Goal: Information Seeking & Learning: Learn about a topic

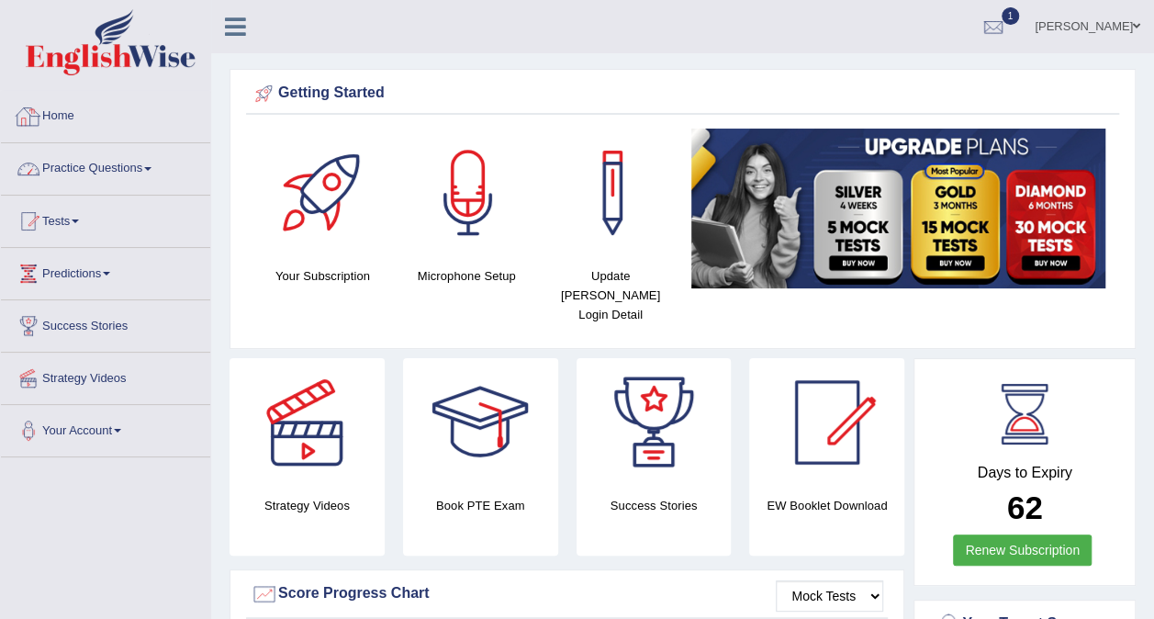
click at [139, 171] on link "Practice Questions" at bounding box center [105, 166] width 209 height 46
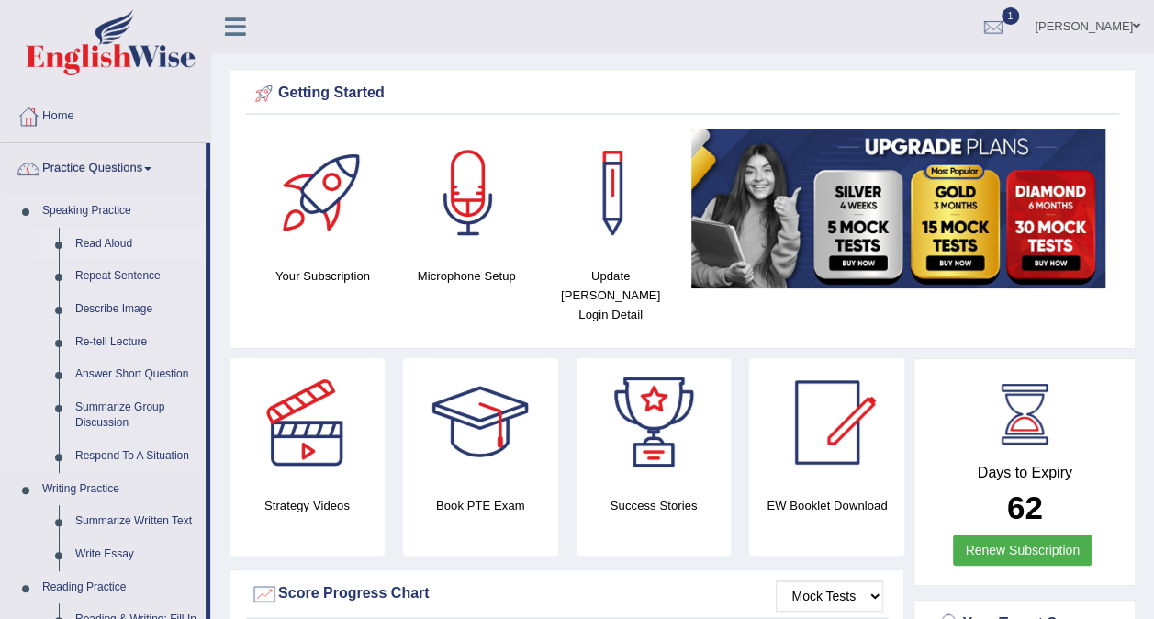
click at [119, 236] on link "Read Aloud" at bounding box center [136, 244] width 139 height 33
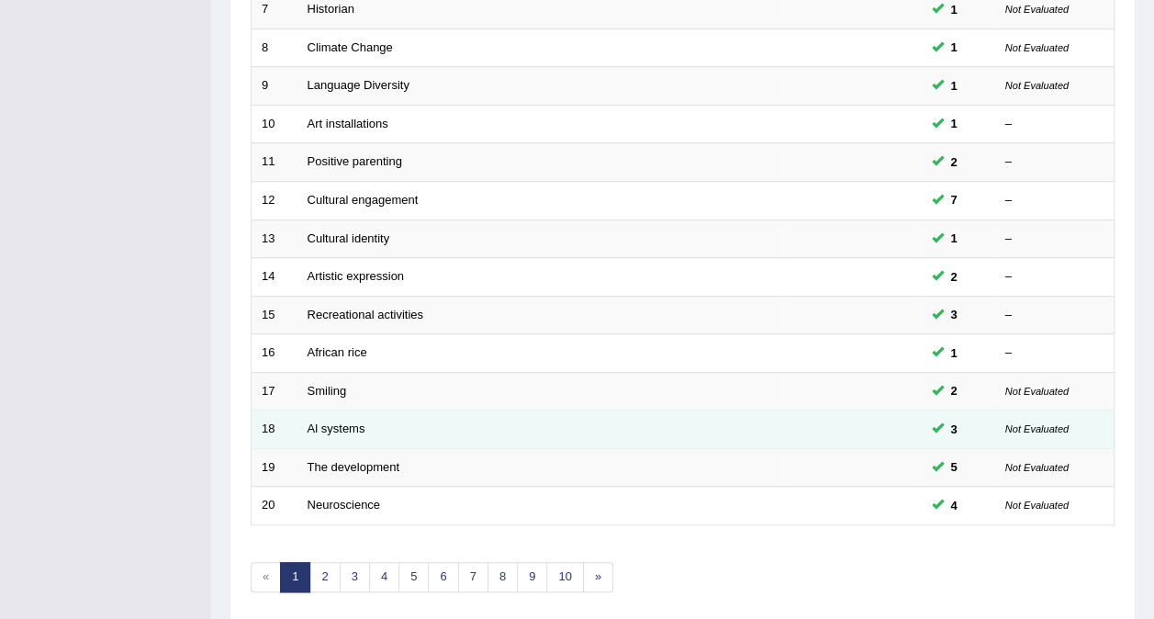
scroll to position [587, 0]
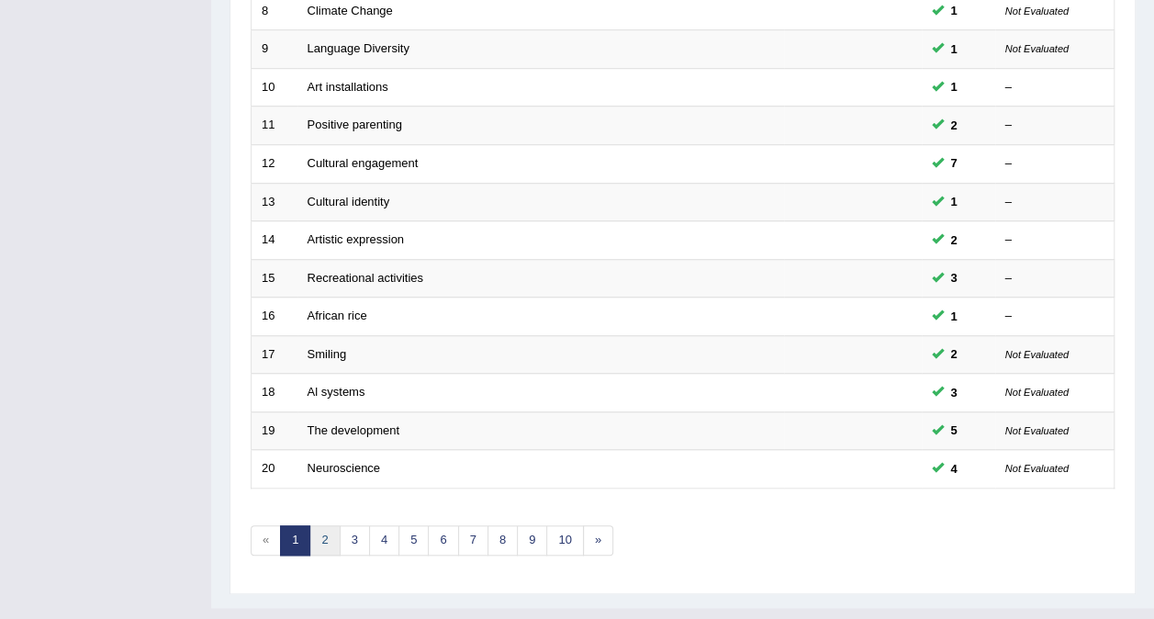
click at [319, 525] on link "2" at bounding box center [324, 540] width 30 height 30
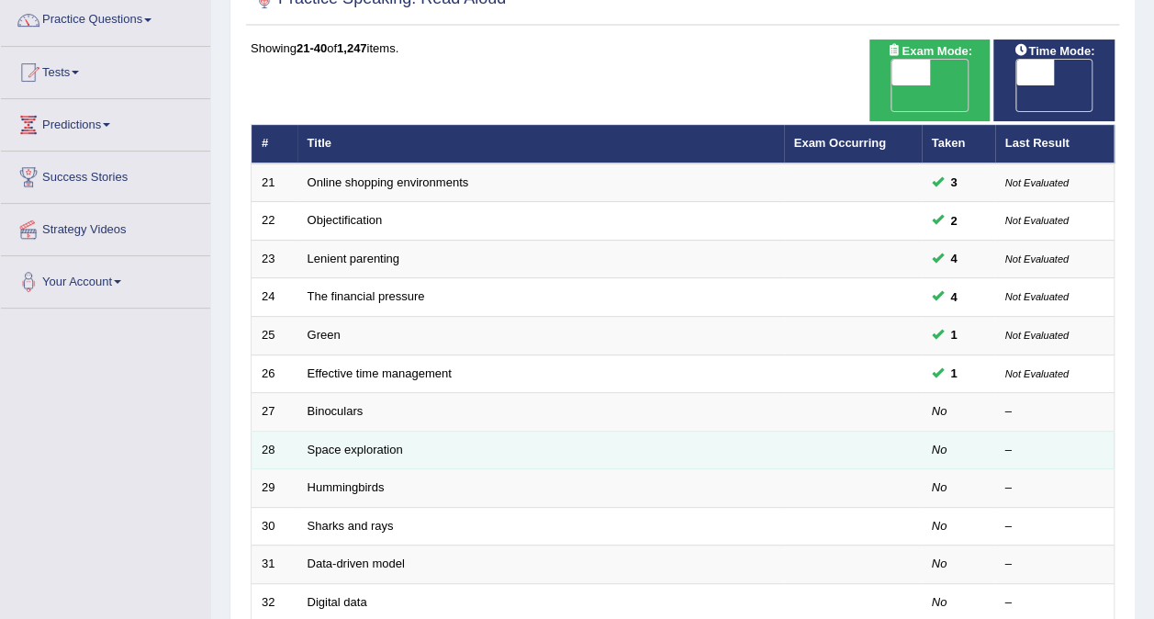
scroll to position [275, 0]
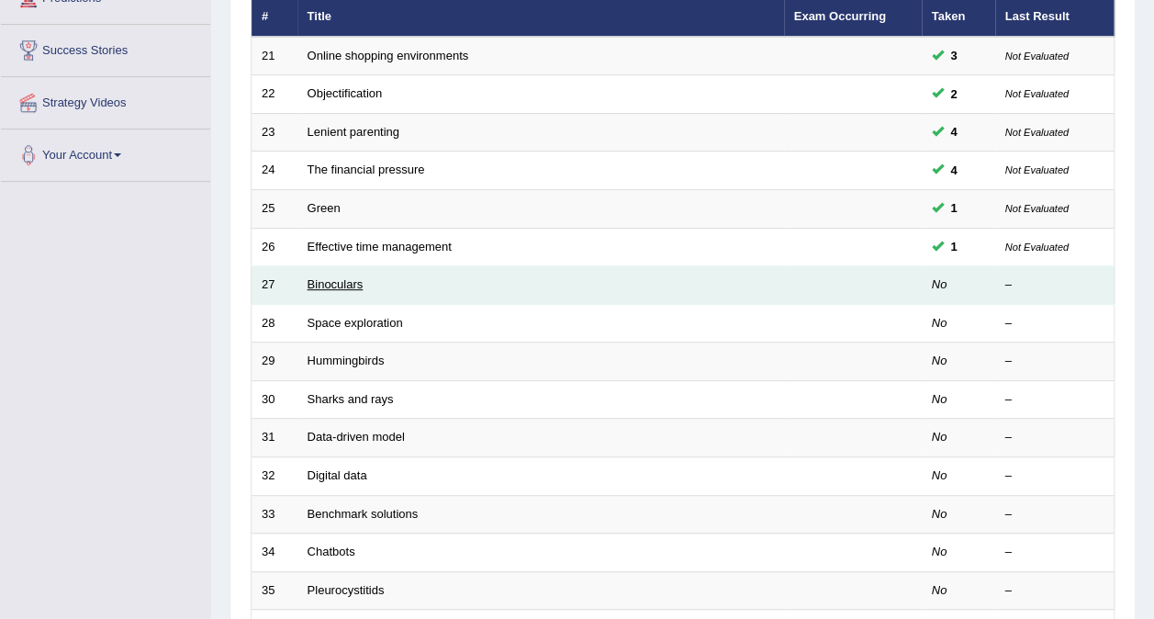
click at [334, 277] on link "Binoculars" at bounding box center [336, 284] width 56 height 14
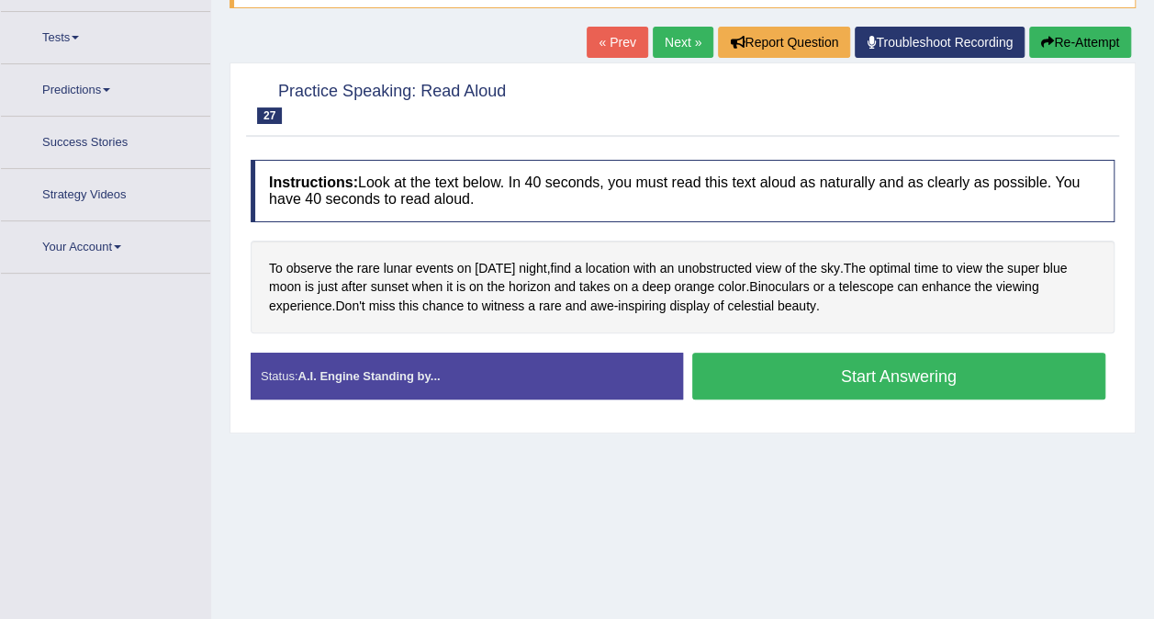
scroll to position [207, 0]
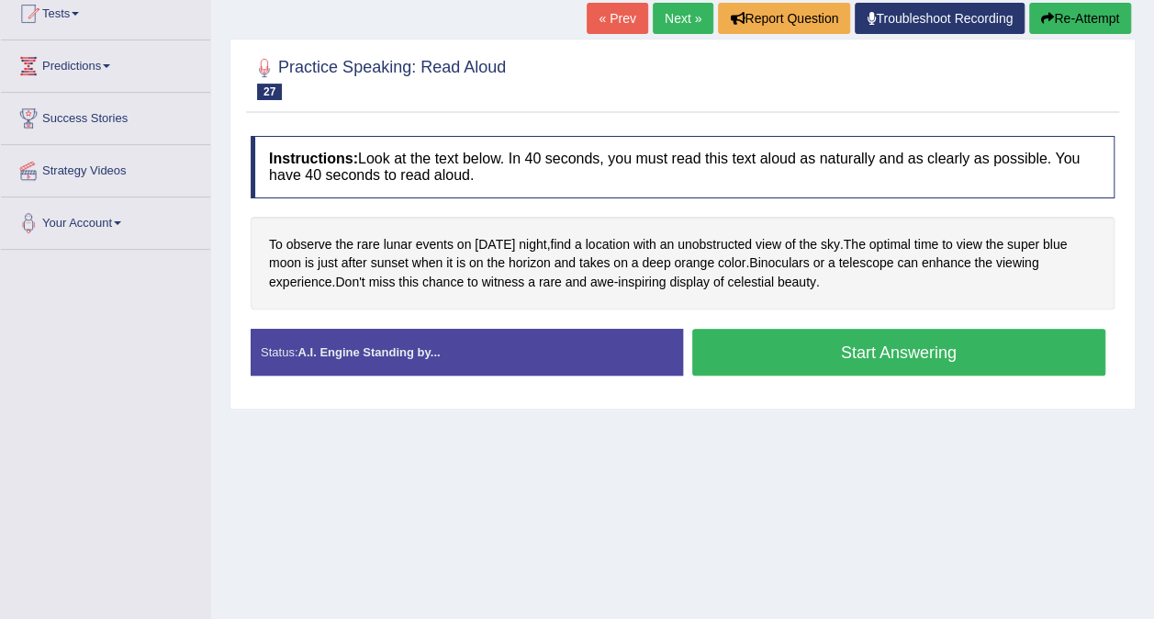
click at [778, 347] on button "Start Answering" at bounding box center [899, 352] width 414 height 47
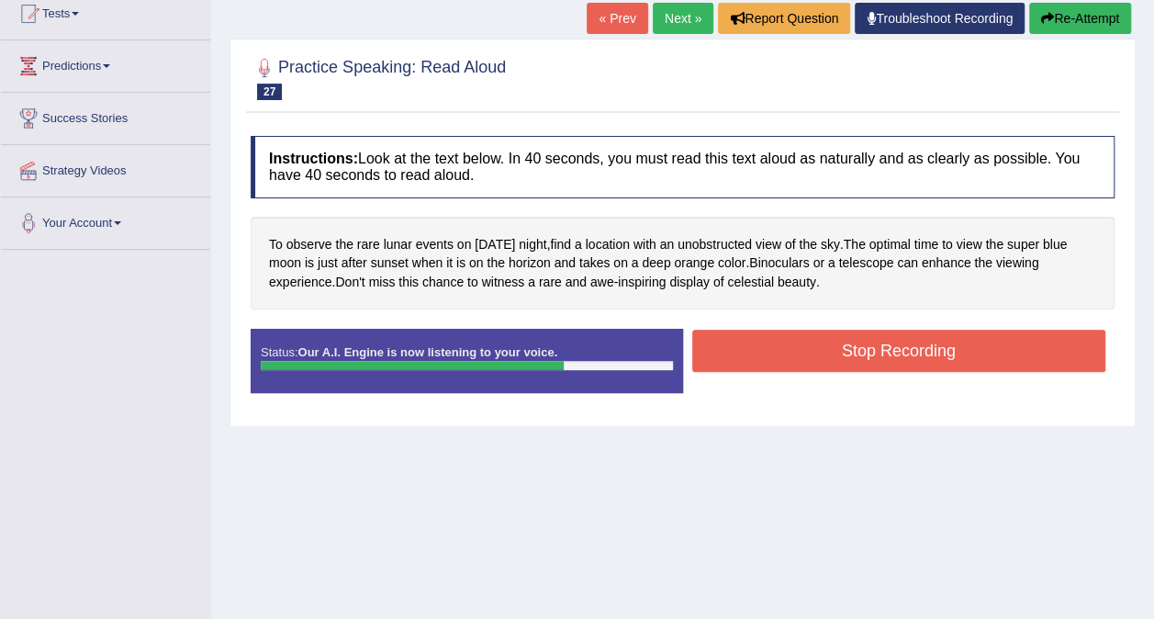
click at [864, 346] on button "Stop Recording" at bounding box center [899, 351] width 414 height 42
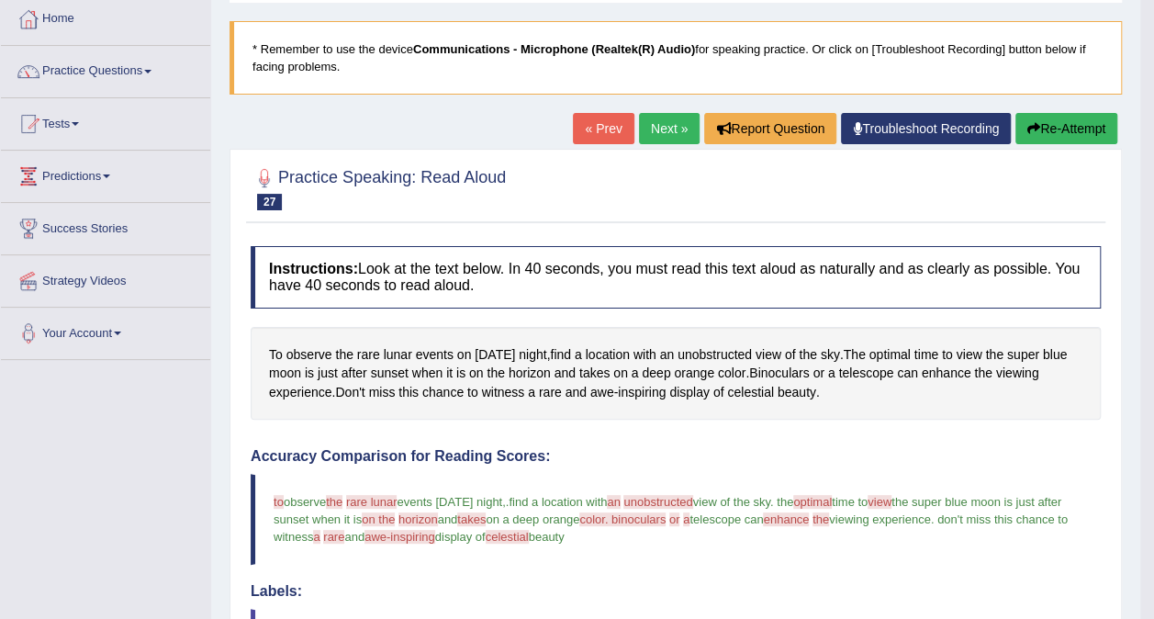
scroll to position [96, 0]
click at [163, 80] on link "Practice Questions" at bounding box center [105, 70] width 209 height 46
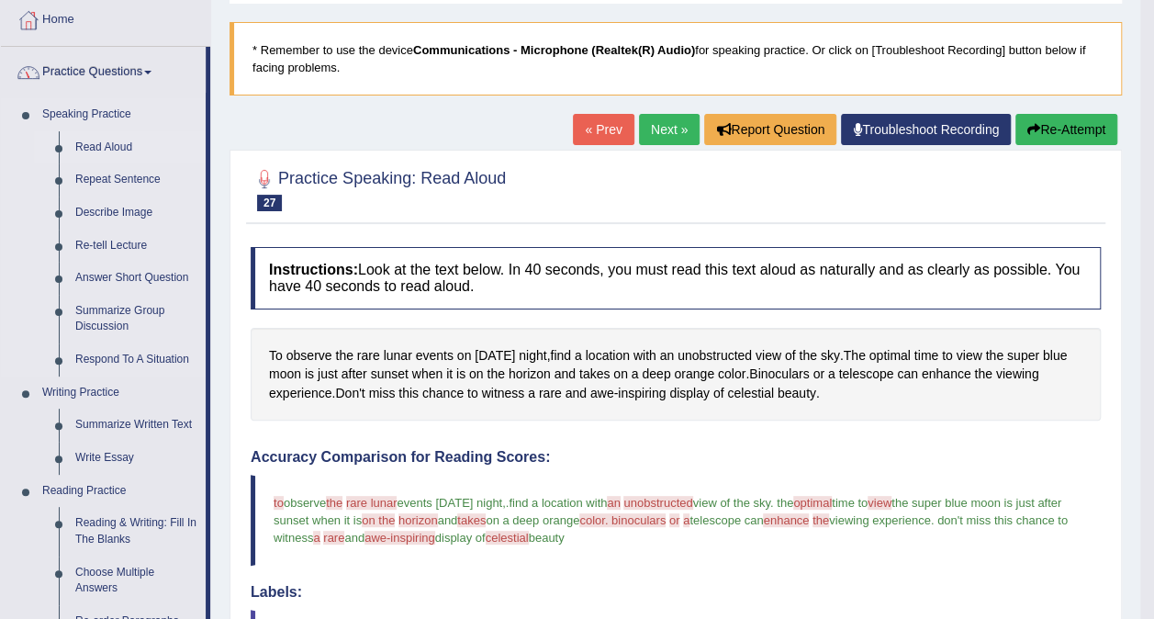
click at [135, 141] on link "Read Aloud" at bounding box center [136, 147] width 139 height 33
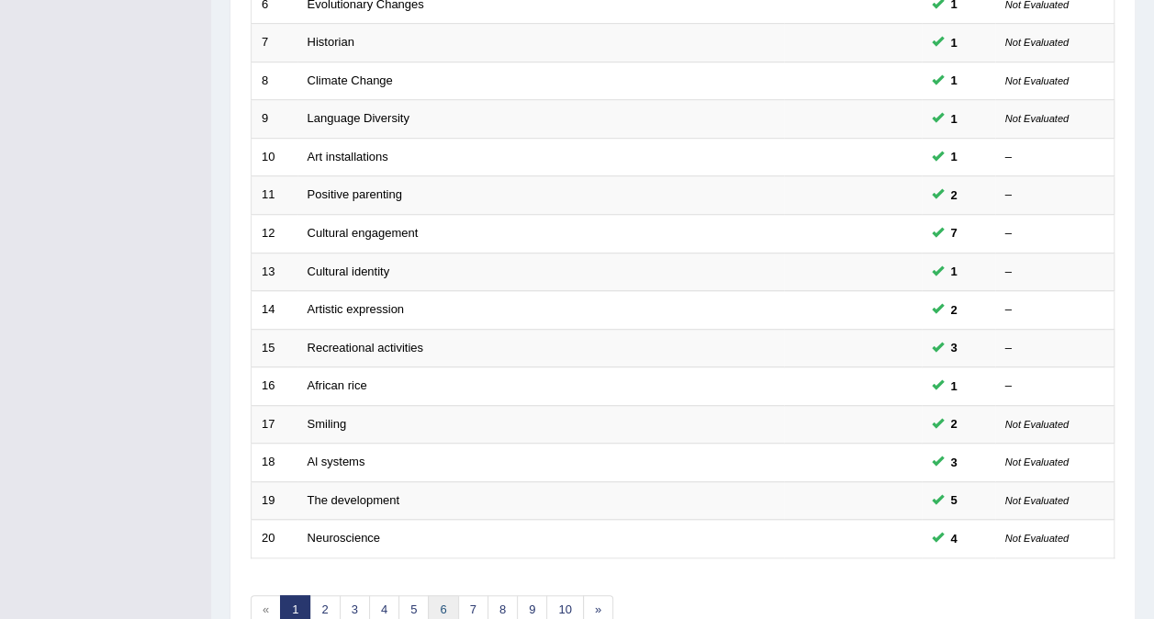
scroll to position [560, 0]
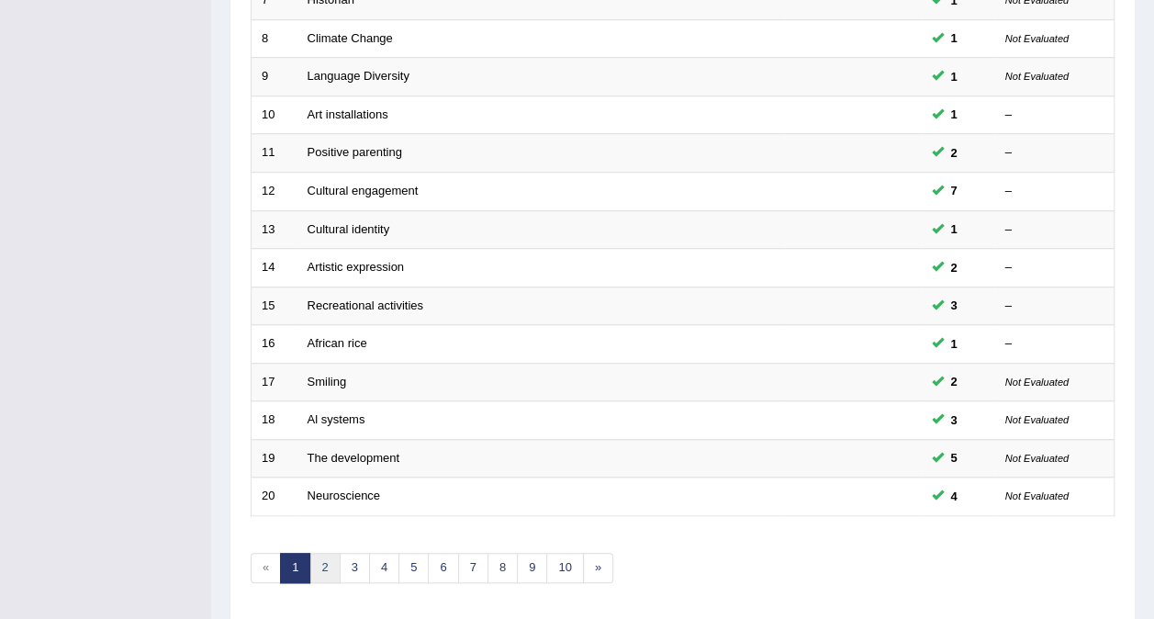
click at [319, 553] on link "2" at bounding box center [324, 568] width 30 height 30
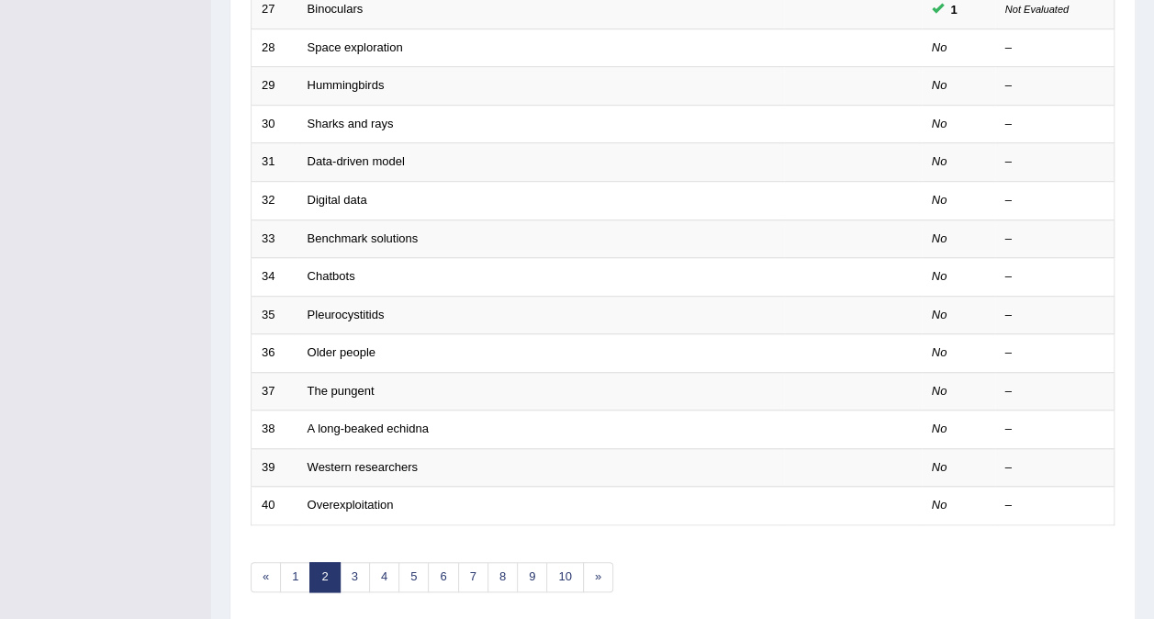
scroll to position [275, 0]
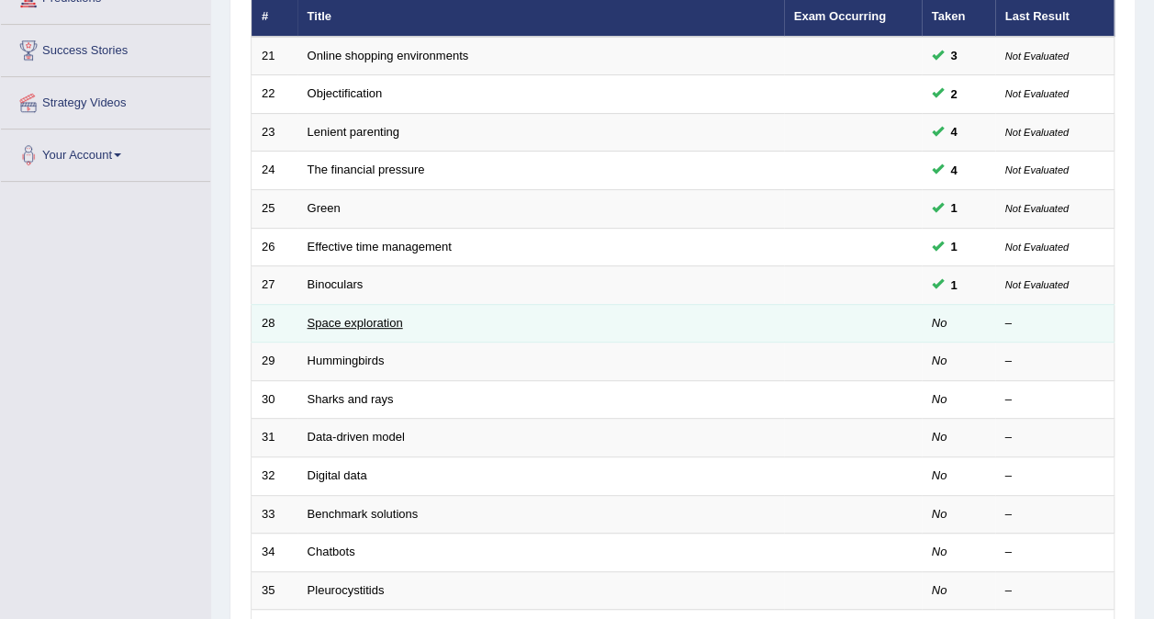
click at [374, 316] on link "Space exploration" at bounding box center [355, 323] width 95 height 14
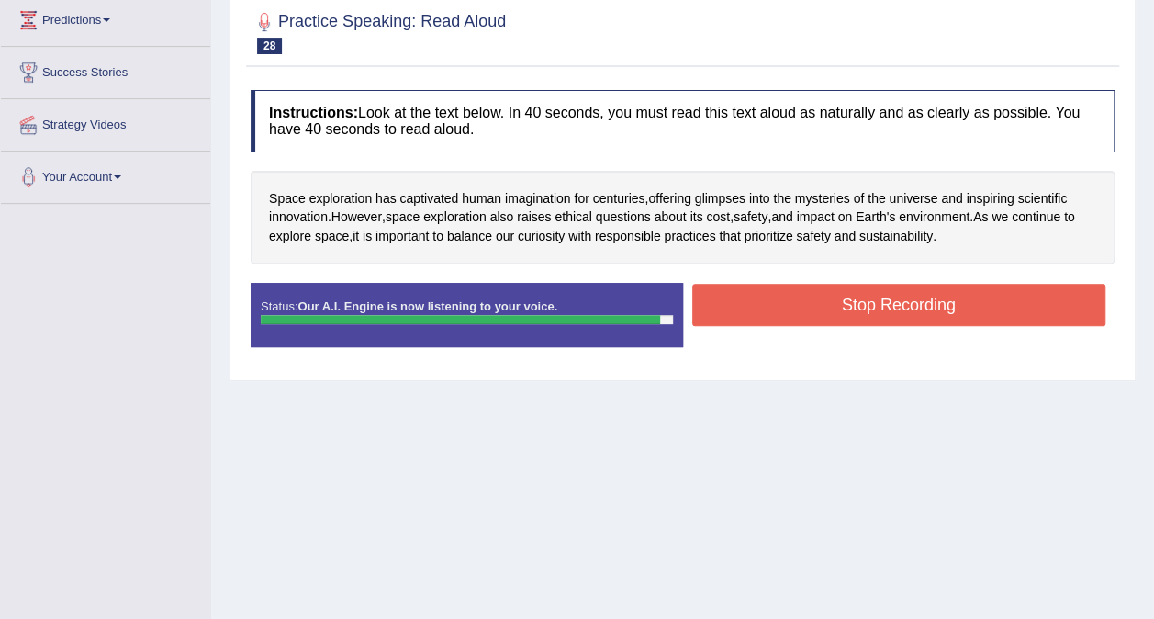
click at [940, 301] on button "Stop Recording" at bounding box center [899, 305] width 414 height 42
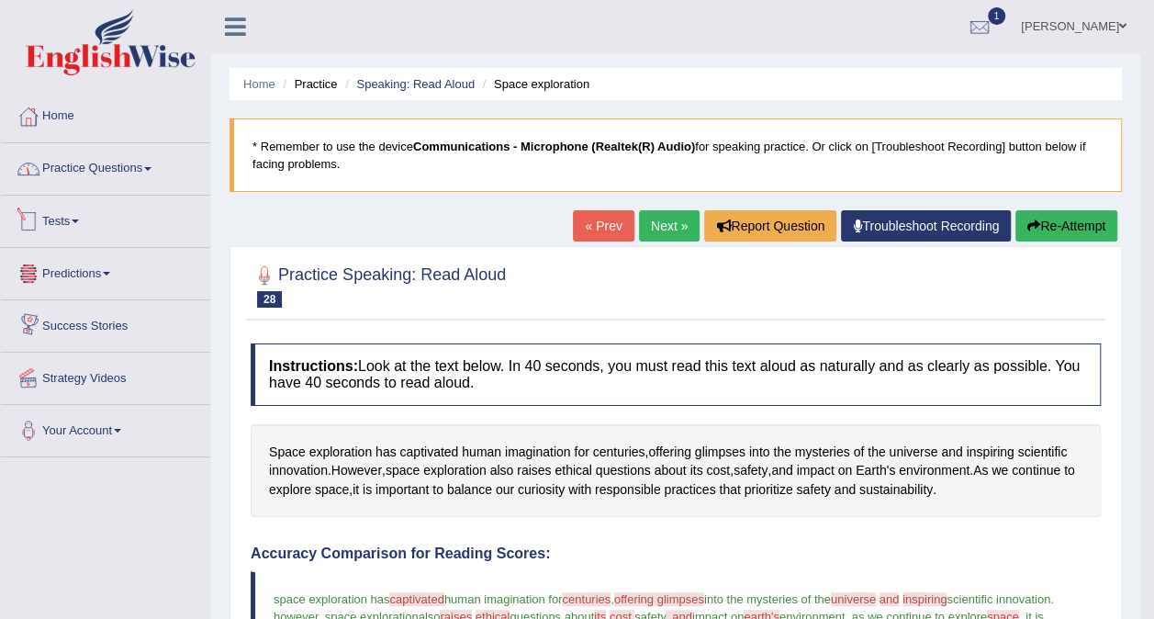
click at [141, 179] on link "Practice Questions" at bounding box center [105, 166] width 209 height 46
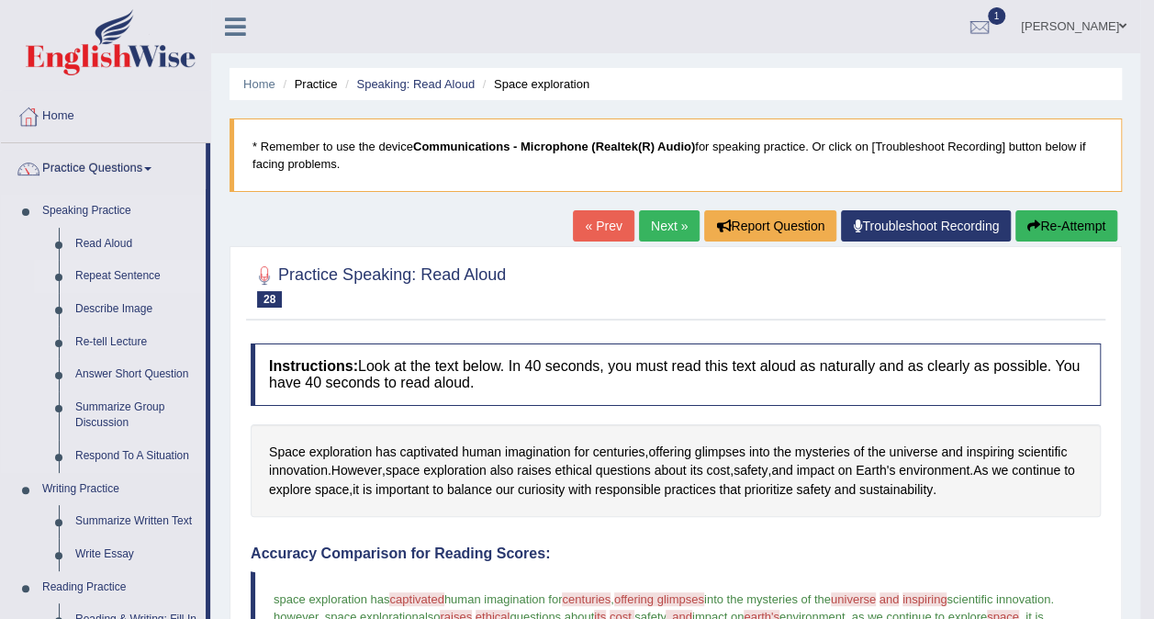
click at [149, 281] on link "Repeat Sentence" at bounding box center [136, 276] width 139 height 33
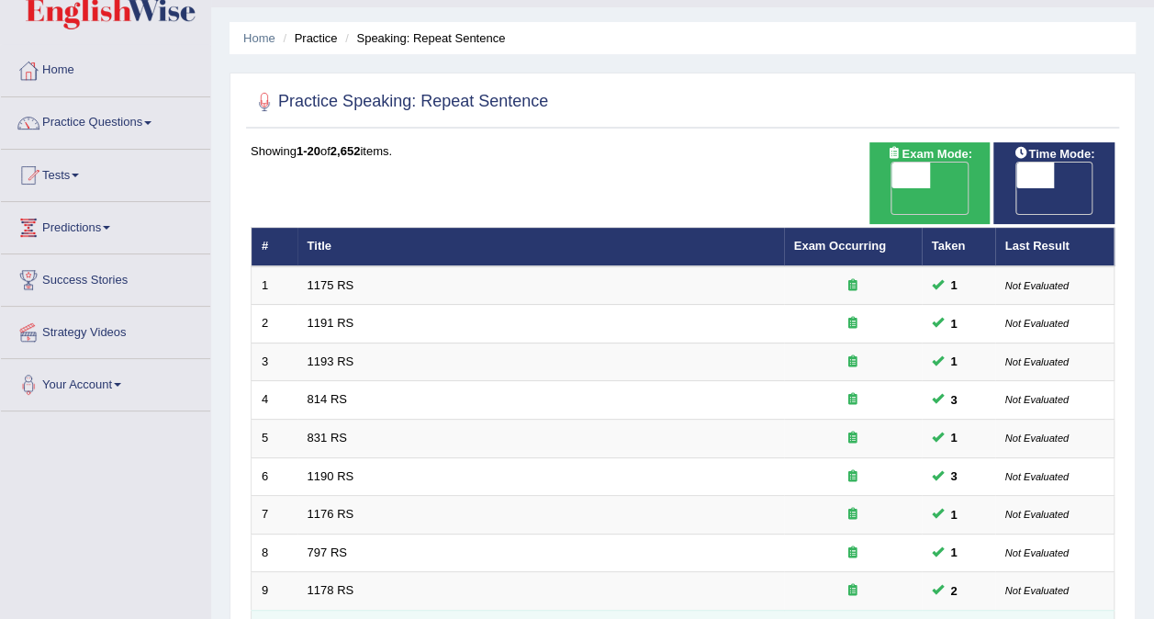
scroll to position [367, 0]
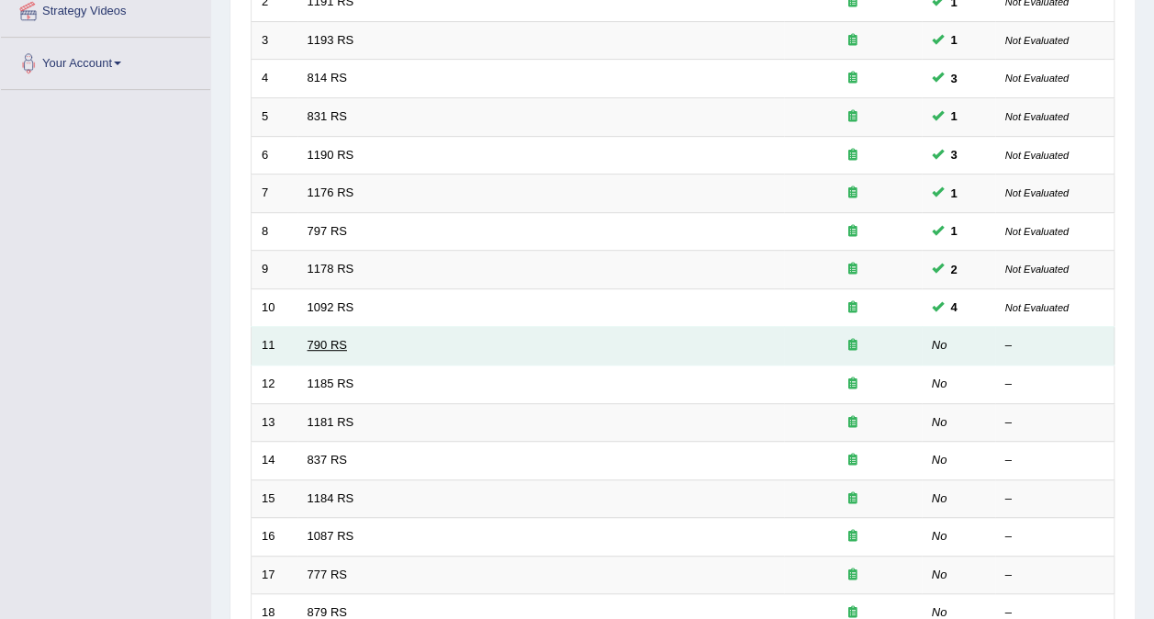
click at [329, 338] on link "790 RS" at bounding box center [327, 345] width 39 height 14
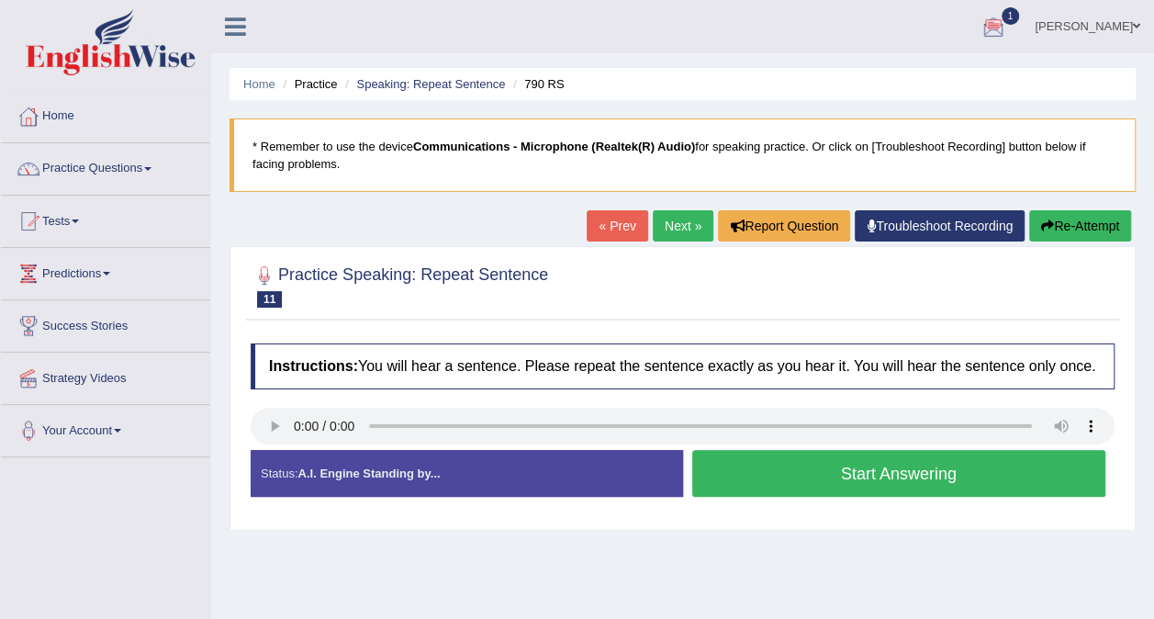
click at [854, 476] on button "Start Answering" at bounding box center [899, 473] width 414 height 47
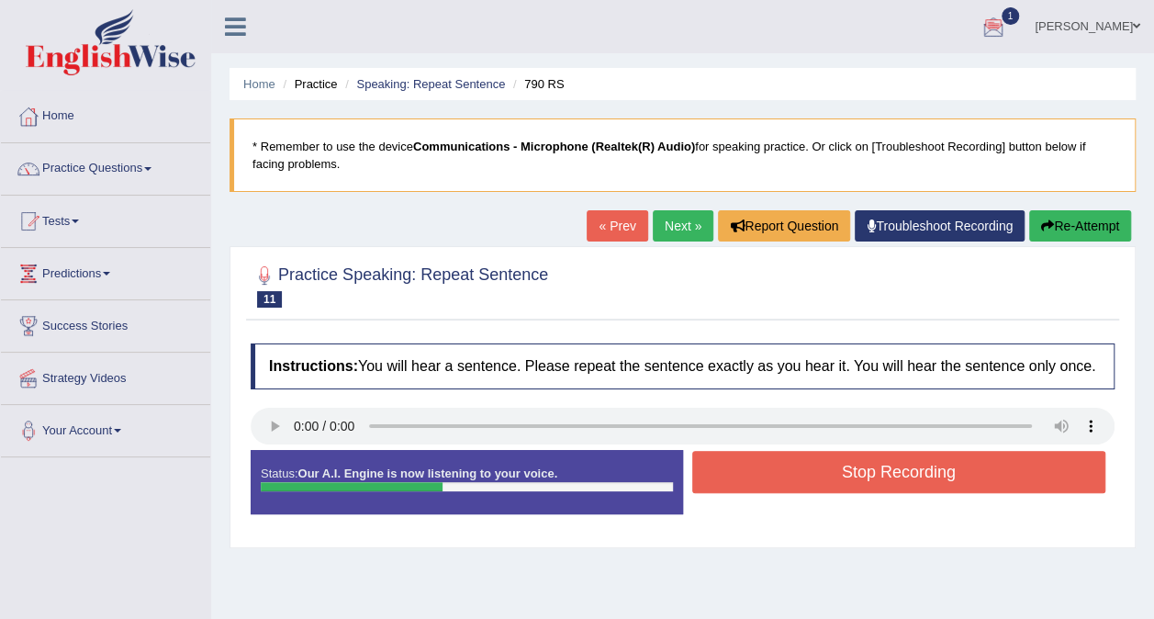
click at [743, 482] on button "Stop Recording" at bounding box center [899, 472] width 414 height 42
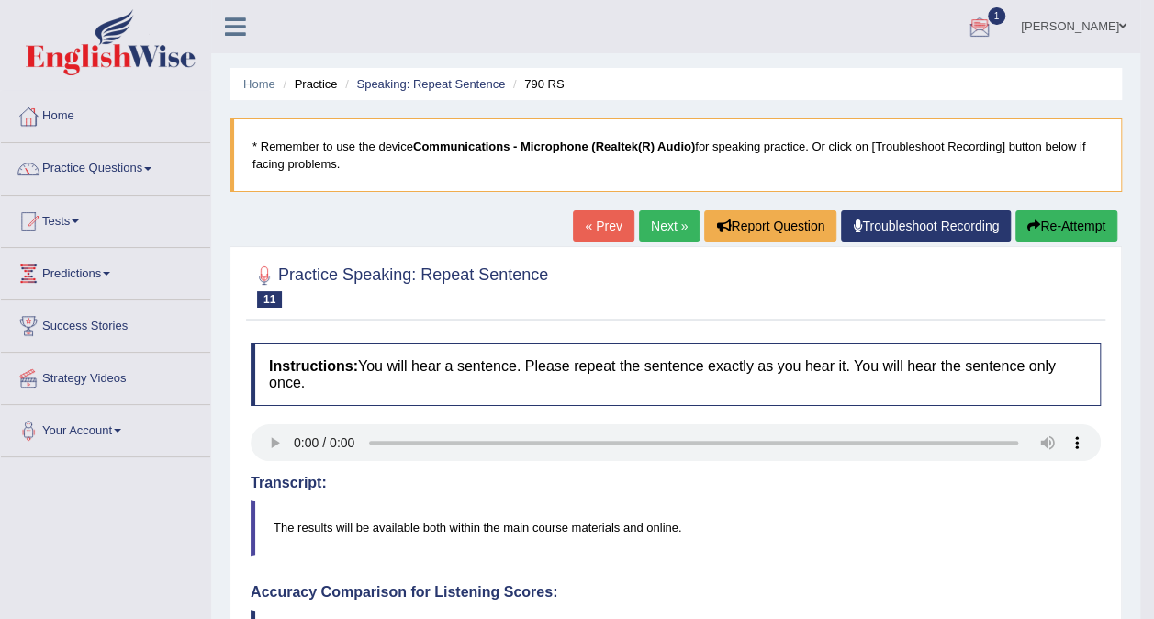
scroll to position [92, 0]
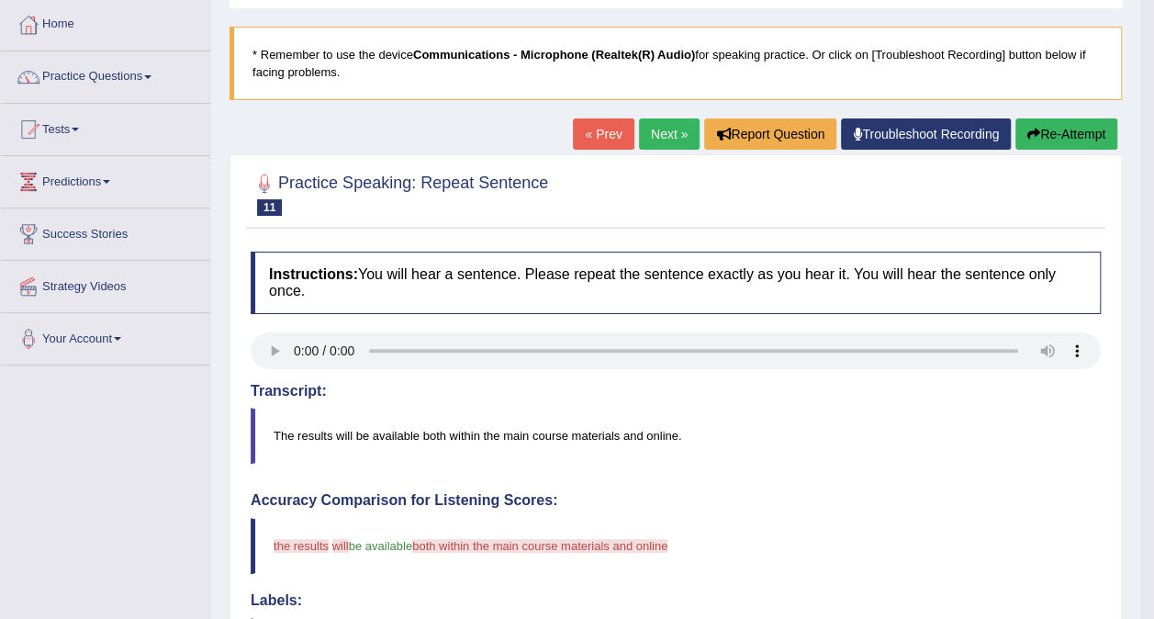
click at [1061, 127] on button "Re-Attempt" at bounding box center [1066, 133] width 102 height 31
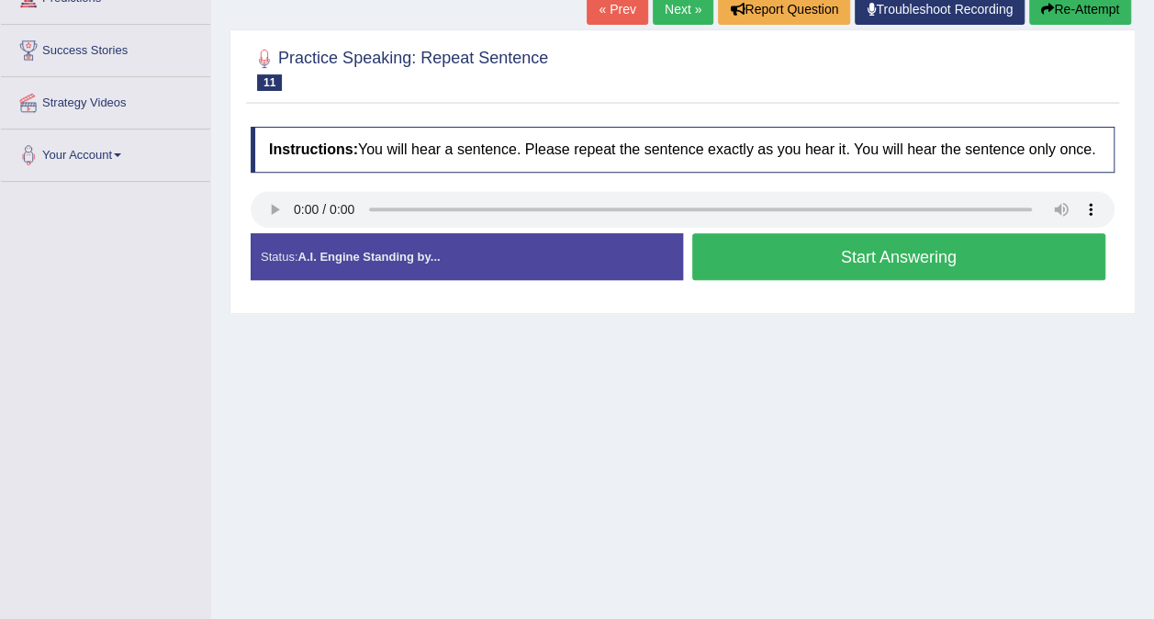
click at [868, 257] on button "Start Answering" at bounding box center [899, 256] width 414 height 47
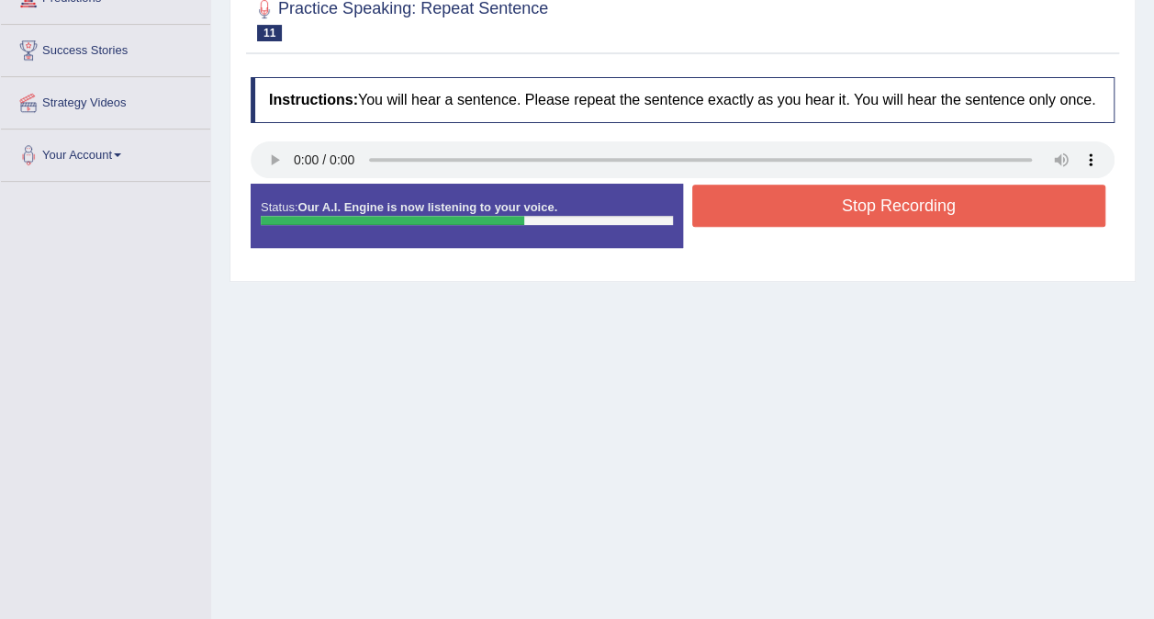
click at [929, 204] on button "Stop Recording" at bounding box center [899, 206] width 414 height 42
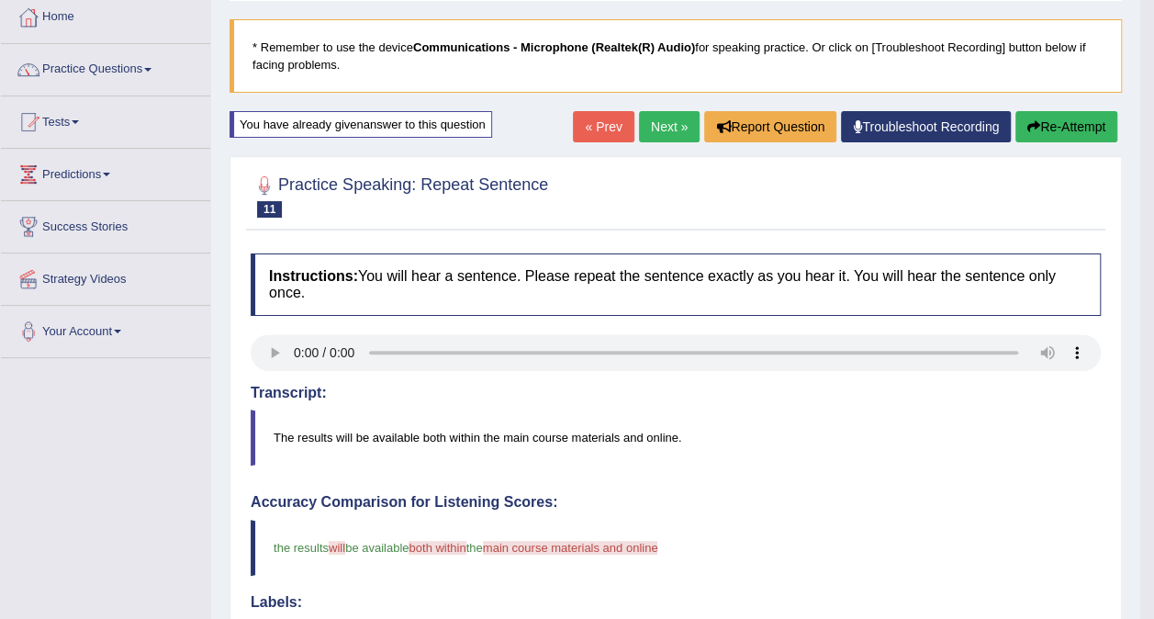
scroll to position [92, 0]
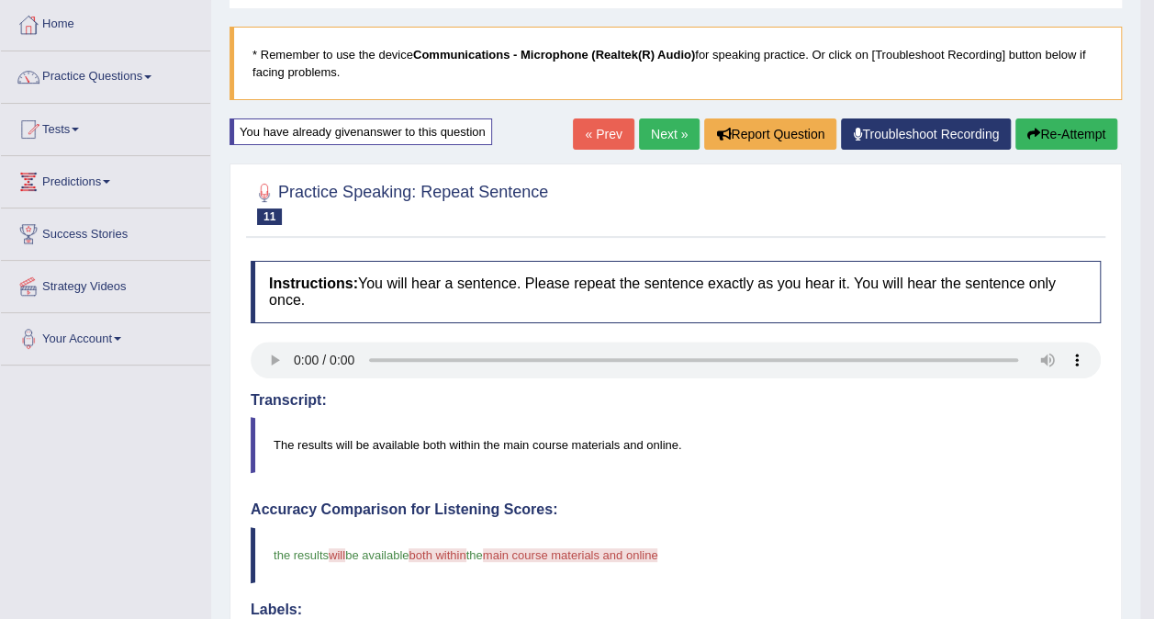
click at [1061, 136] on button "Re-Attempt" at bounding box center [1066, 133] width 102 height 31
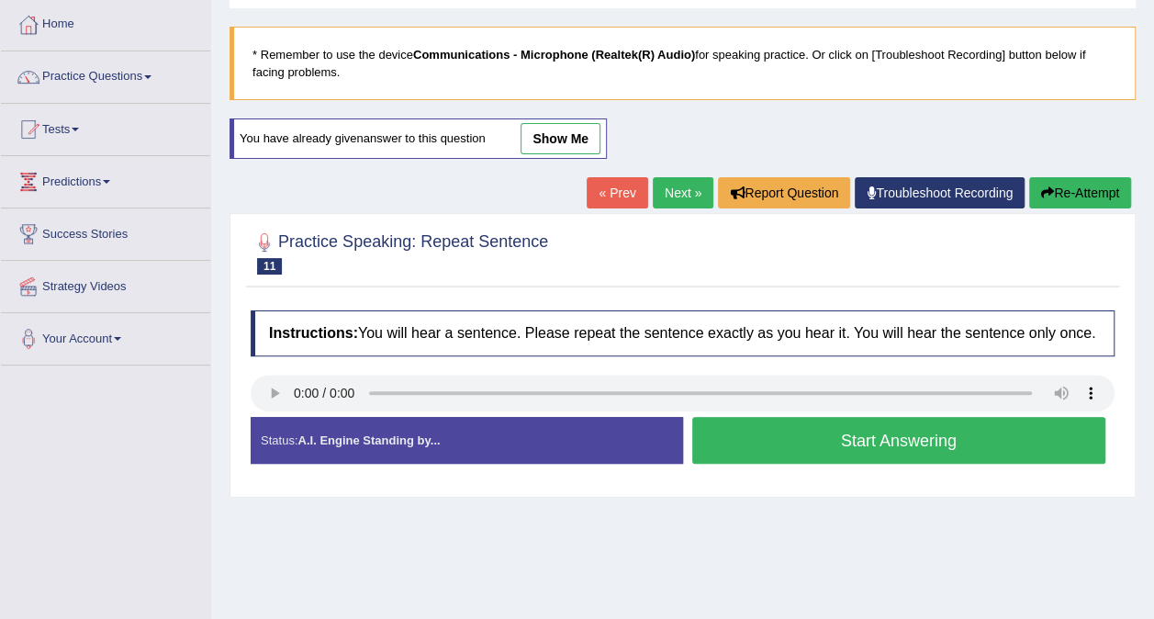
click at [771, 442] on button "Start Answering" at bounding box center [899, 440] width 414 height 47
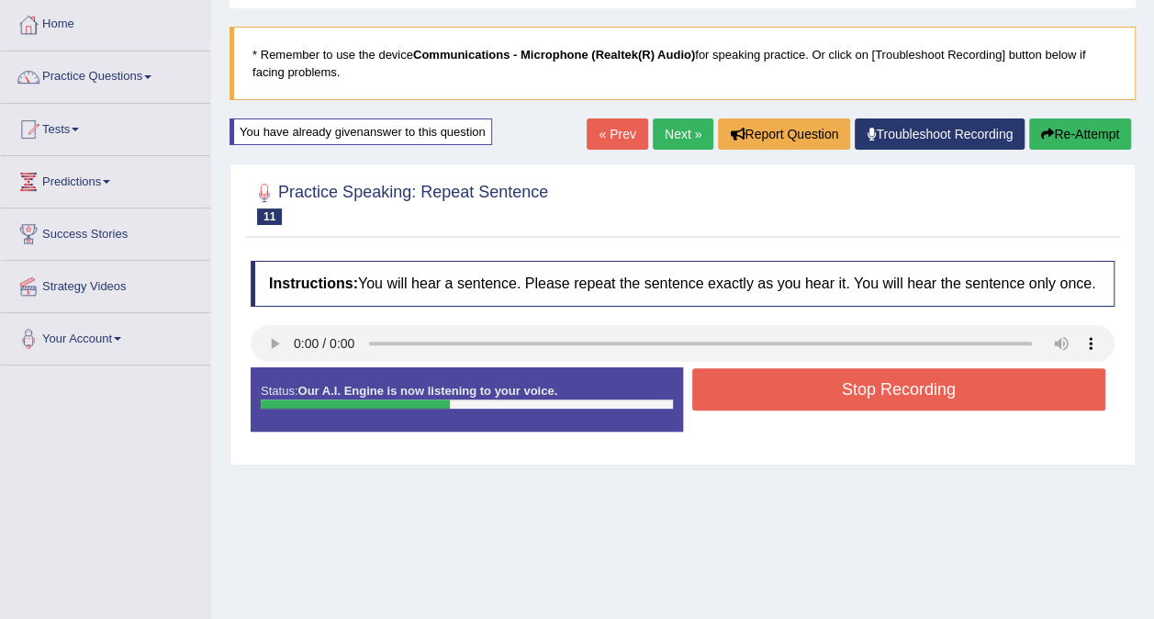
click at [765, 391] on button "Stop Recording" at bounding box center [899, 389] width 414 height 42
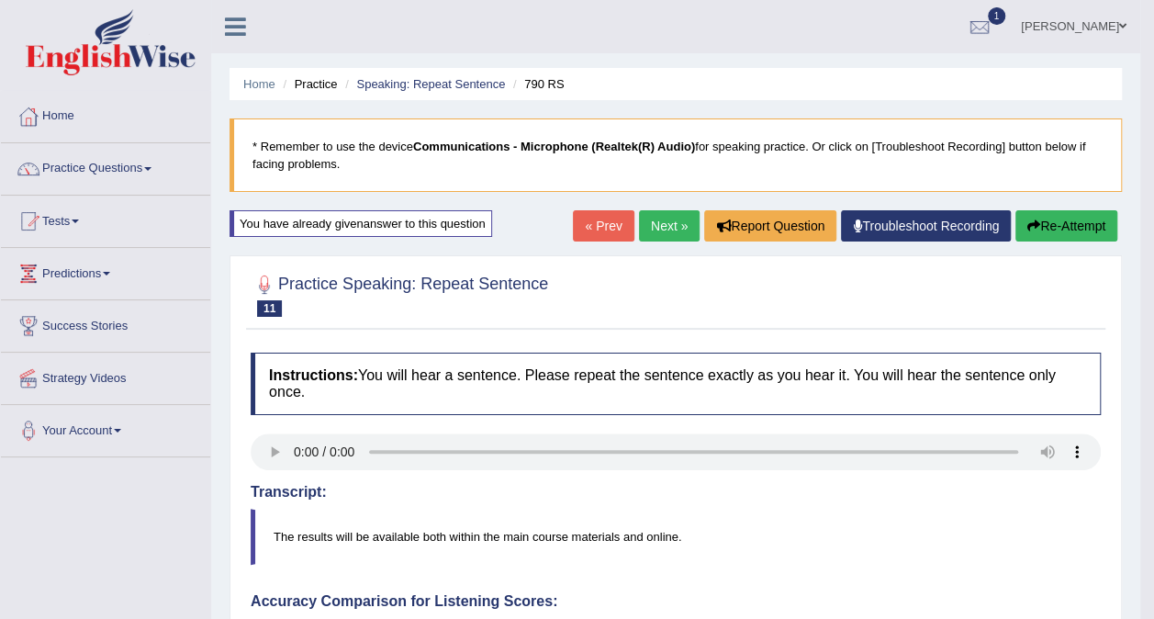
click at [1065, 220] on button "Re-Attempt" at bounding box center [1066, 225] width 102 height 31
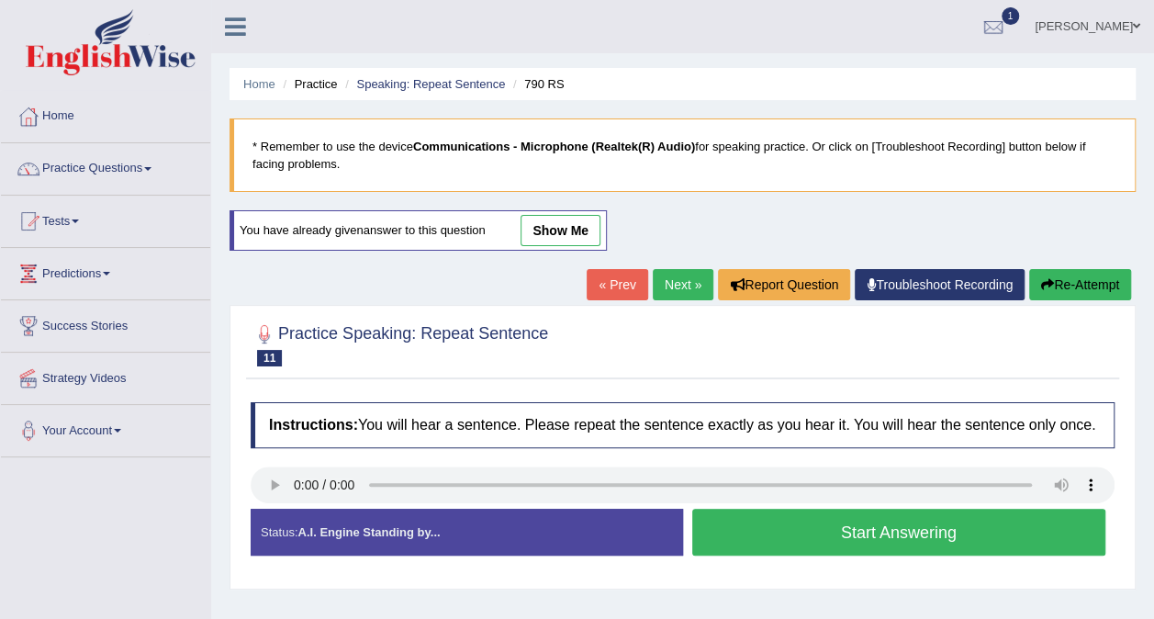
click at [834, 532] on button "Start Answering" at bounding box center [899, 532] width 414 height 47
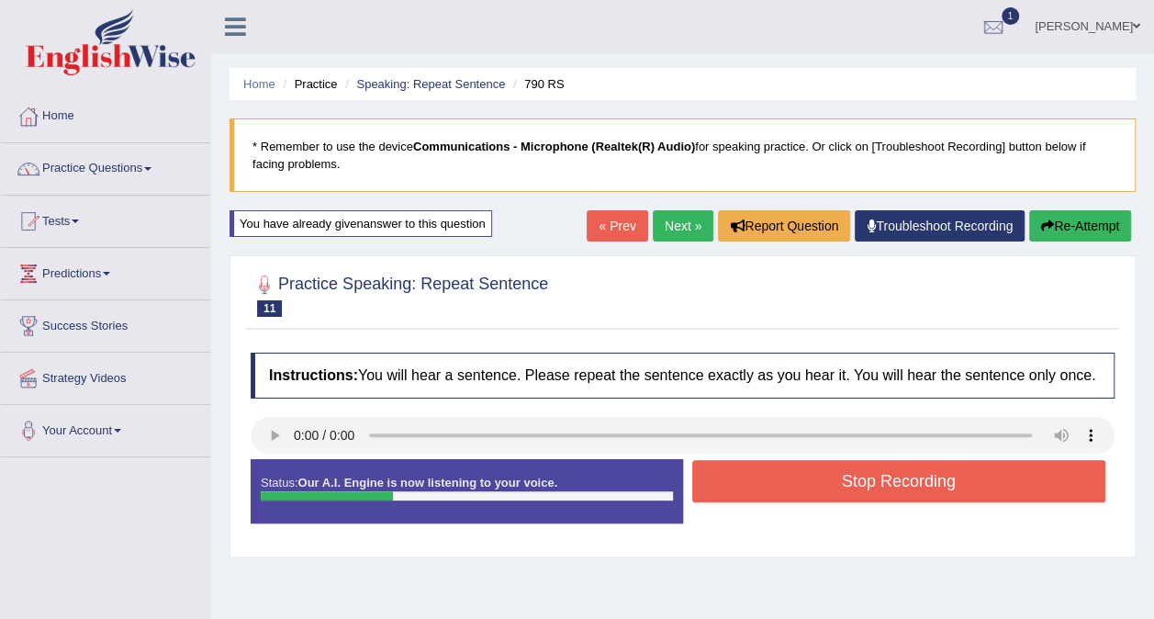
click at [817, 481] on button "Stop Recording" at bounding box center [899, 481] width 414 height 42
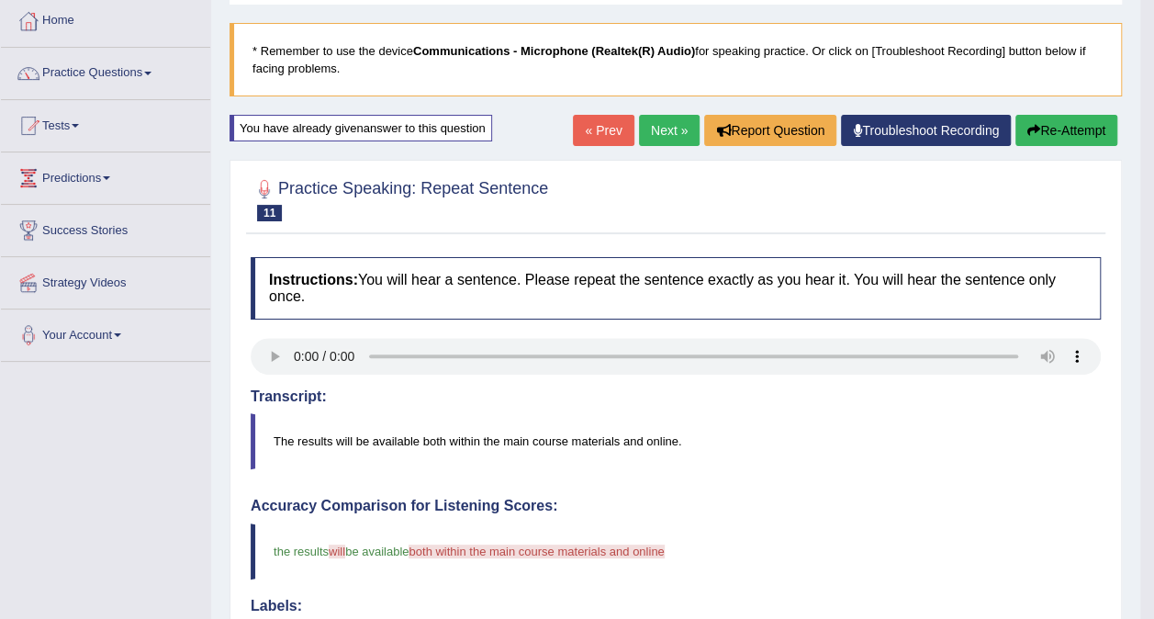
scroll to position [92, 0]
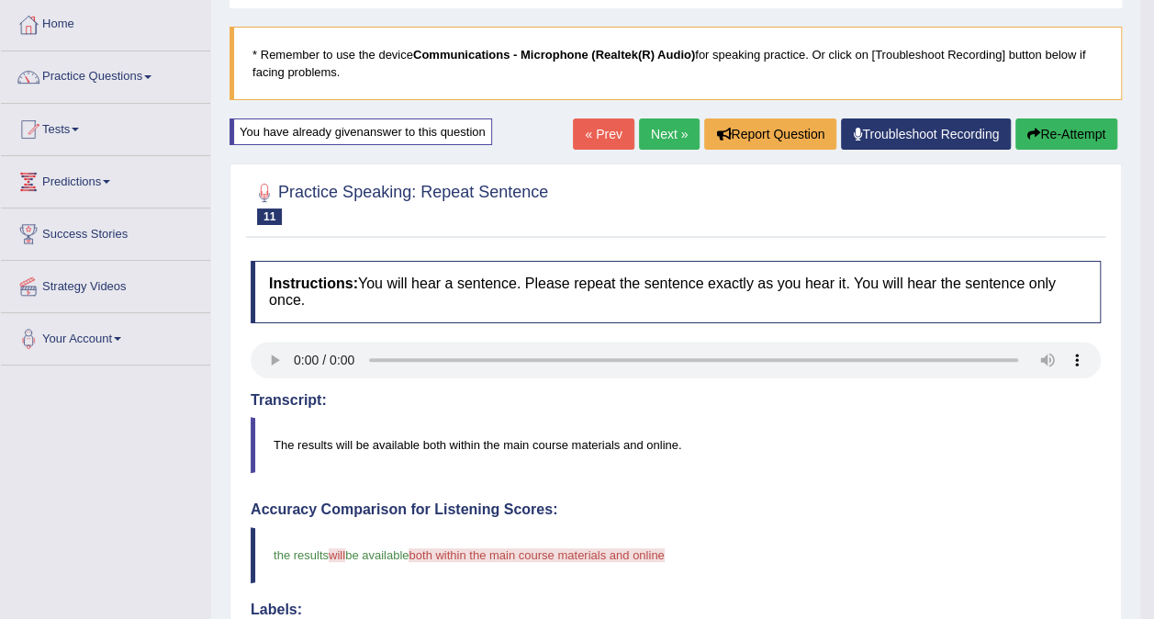
click at [1069, 132] on button "Re-Attempt" at bounding box center [1066, 133] width 102 height 31
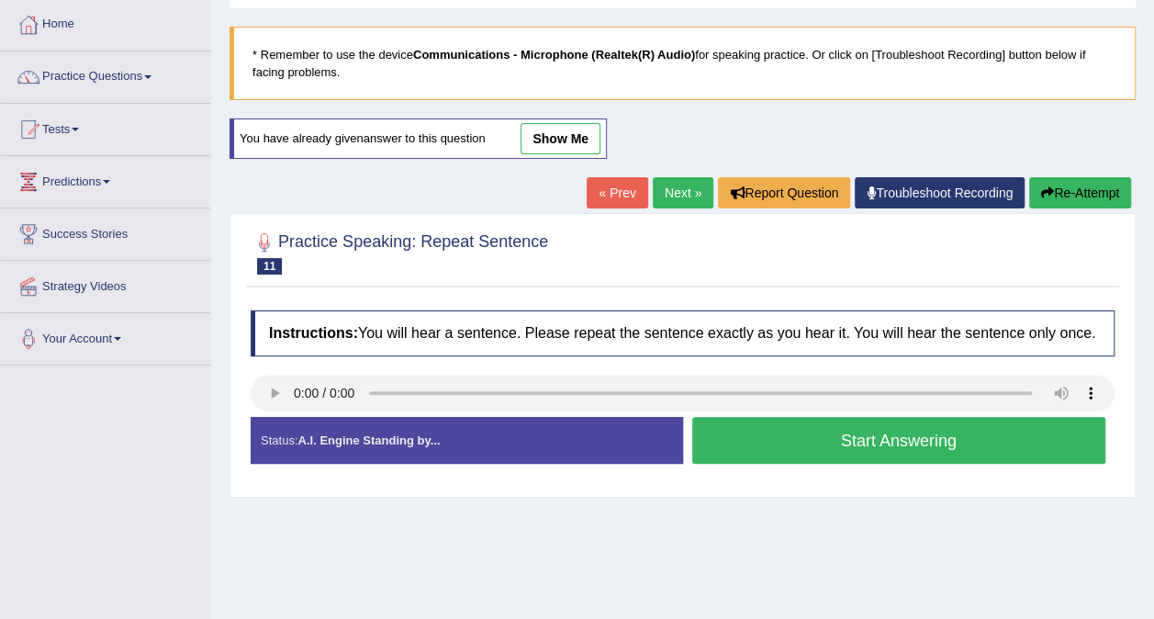
scroll to position [92, 0]
click at [735, 432] on button "Start Answering" at bounding box center [899, 440] width 414 height 47
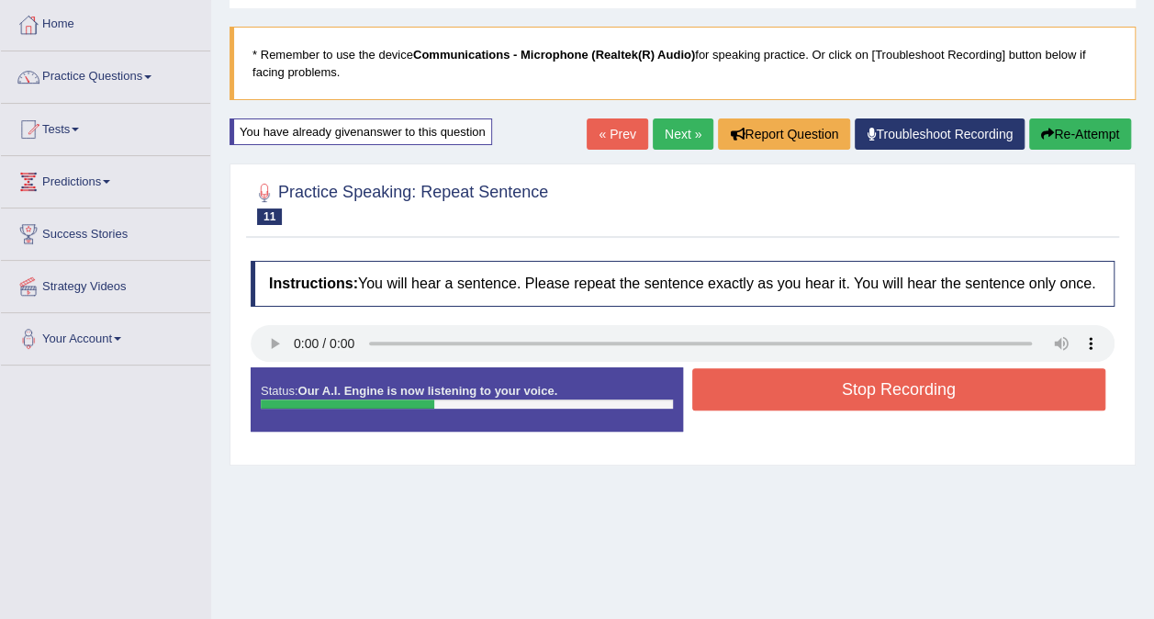
click at [1081, 145] on button "Re-Attempt" at bounding box center [1080, 133] width 102 height 31
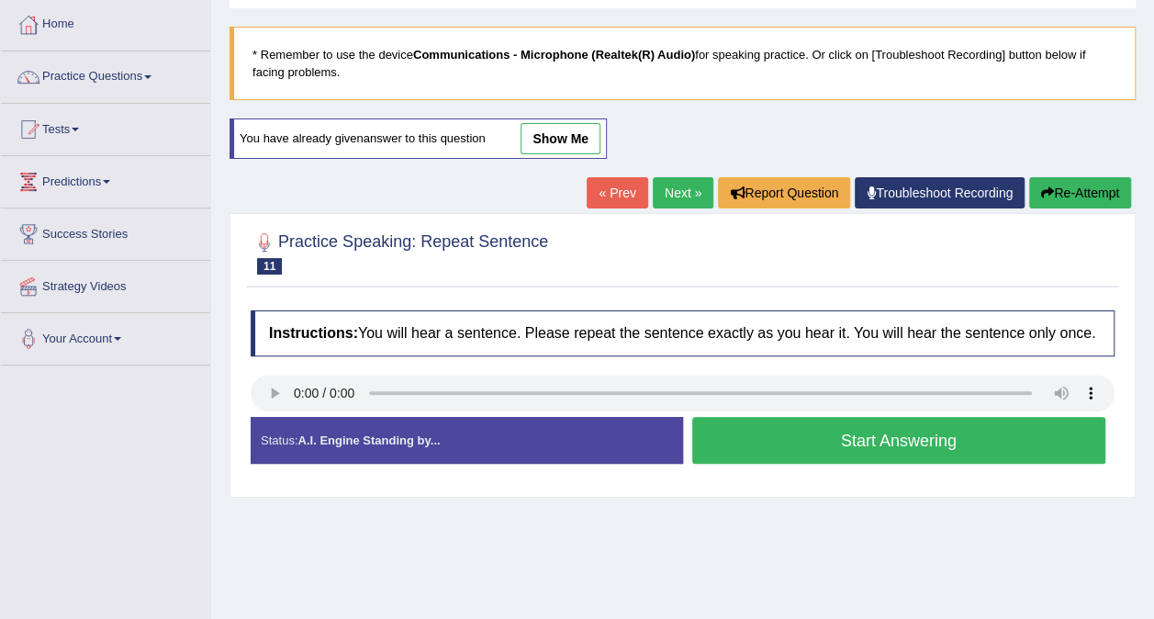
click at [789, 441] on button "Start Answering" at bounding box center [899, 440] width 414 height 47
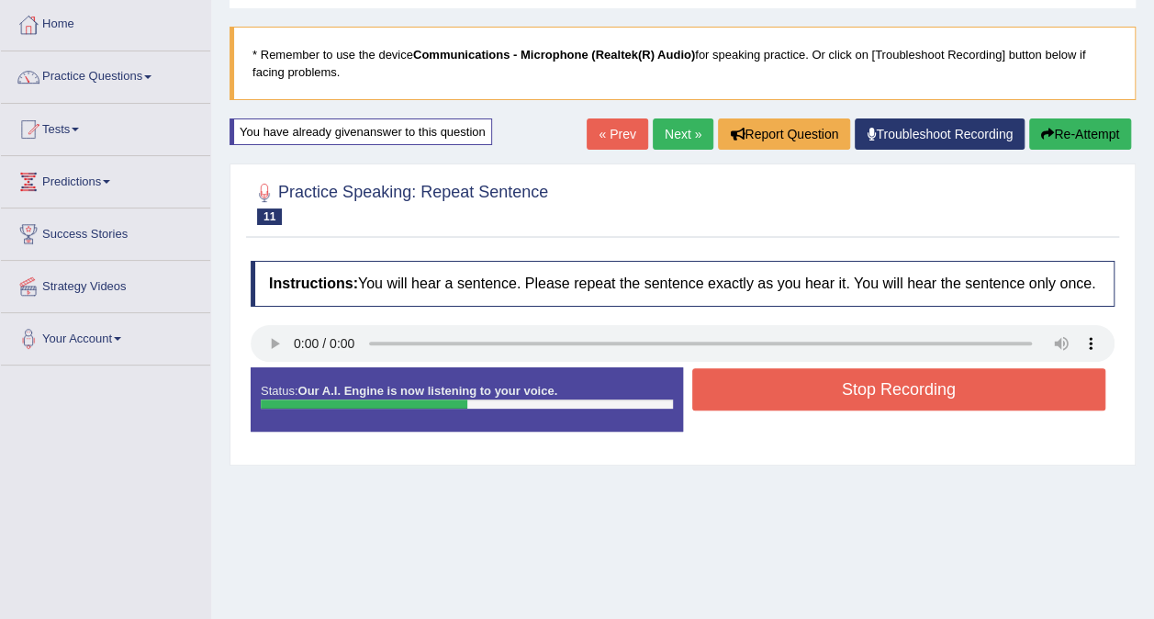
click at [878, 390] on button "Stop Recording" at bounding box center [899, 389] width 414 height 42
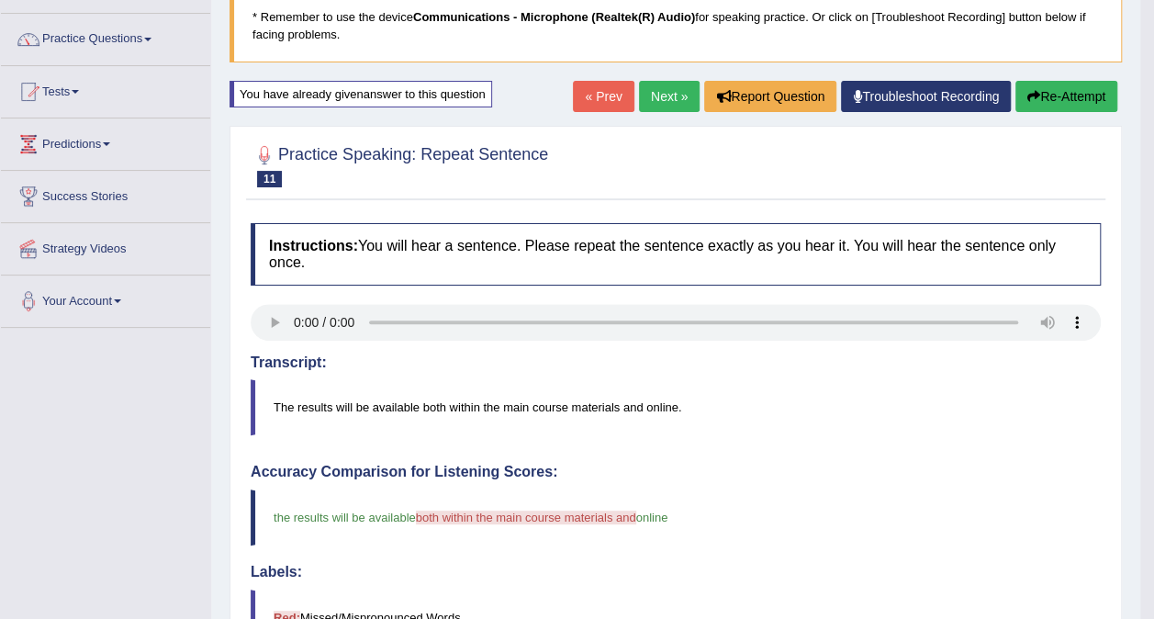
scroll to position [92, 0]
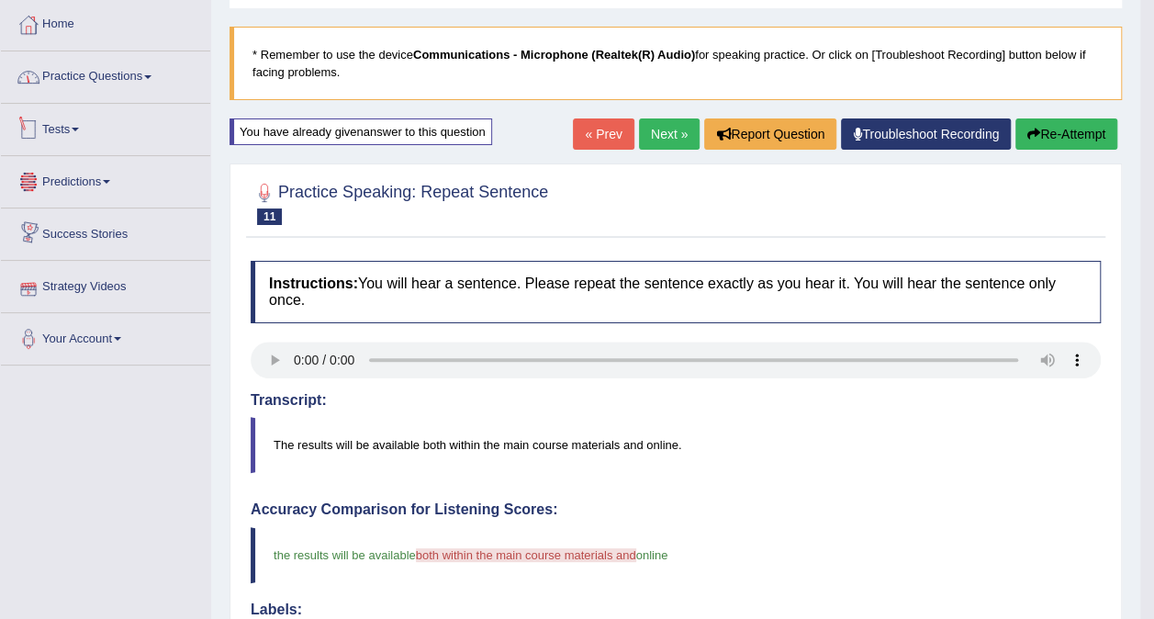
click at [117, 92] on link "Practice Questions" at bounding box center [105, 74] width 209 height 46
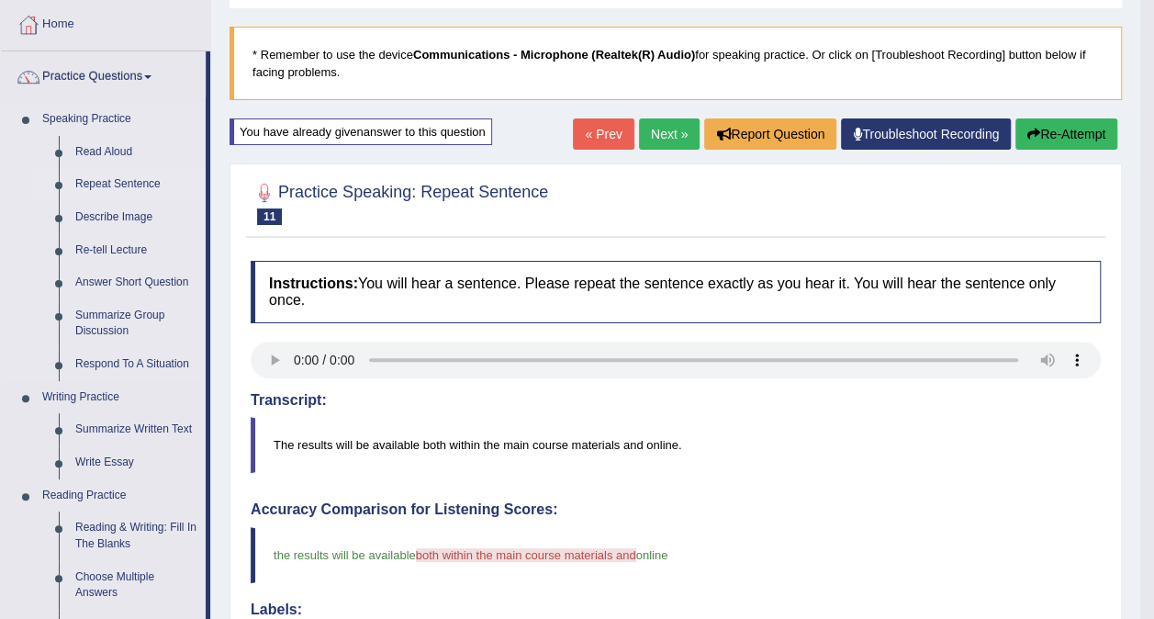
click at [145, 194] on link "Repeat Sentence" at bounding box center [136, 184] width 139 height 33
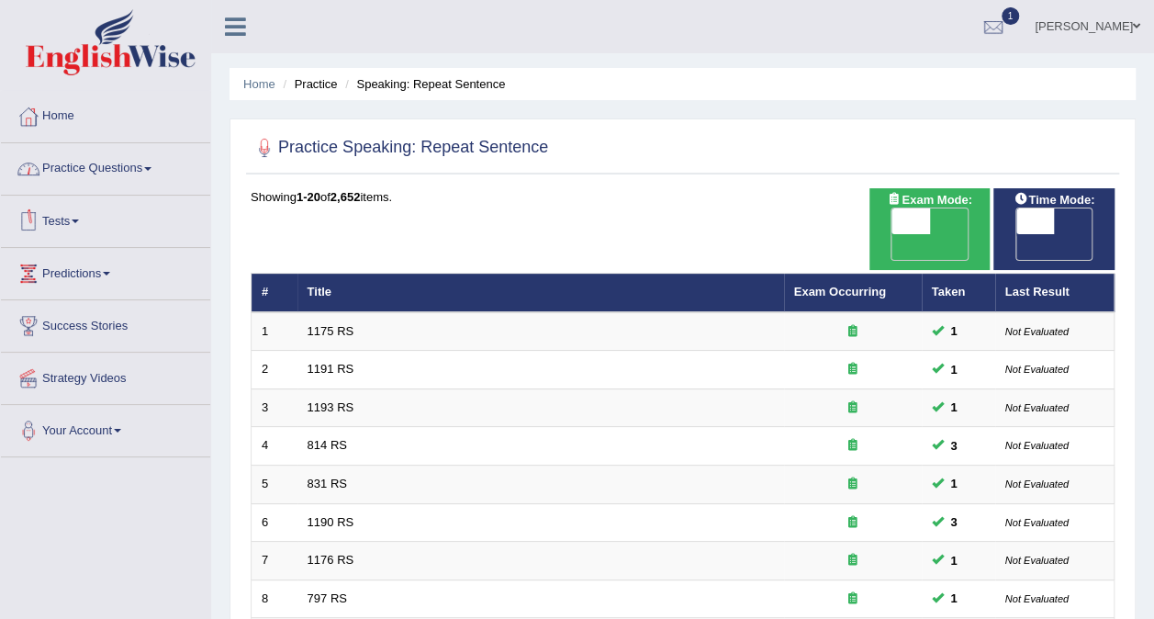
click at [145, 161] on link "Practice Questions" at bounding box center [105, 166] width 209 height 46
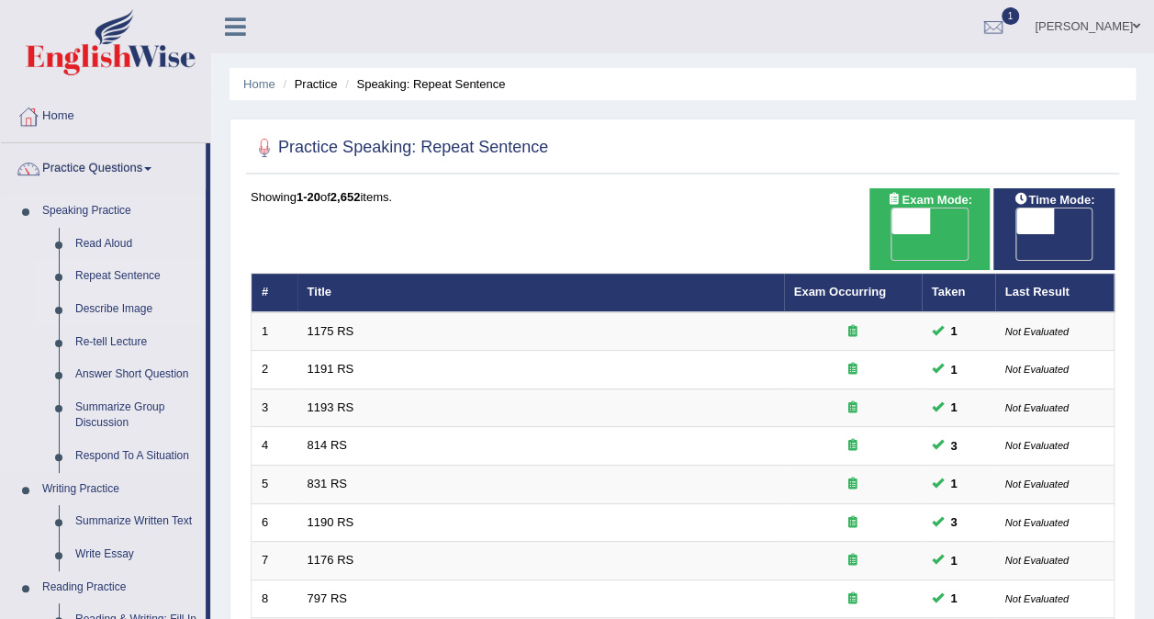
click at [129, 301] on link "Describe Image" at bounding box center [136, 309] width 139 height 33
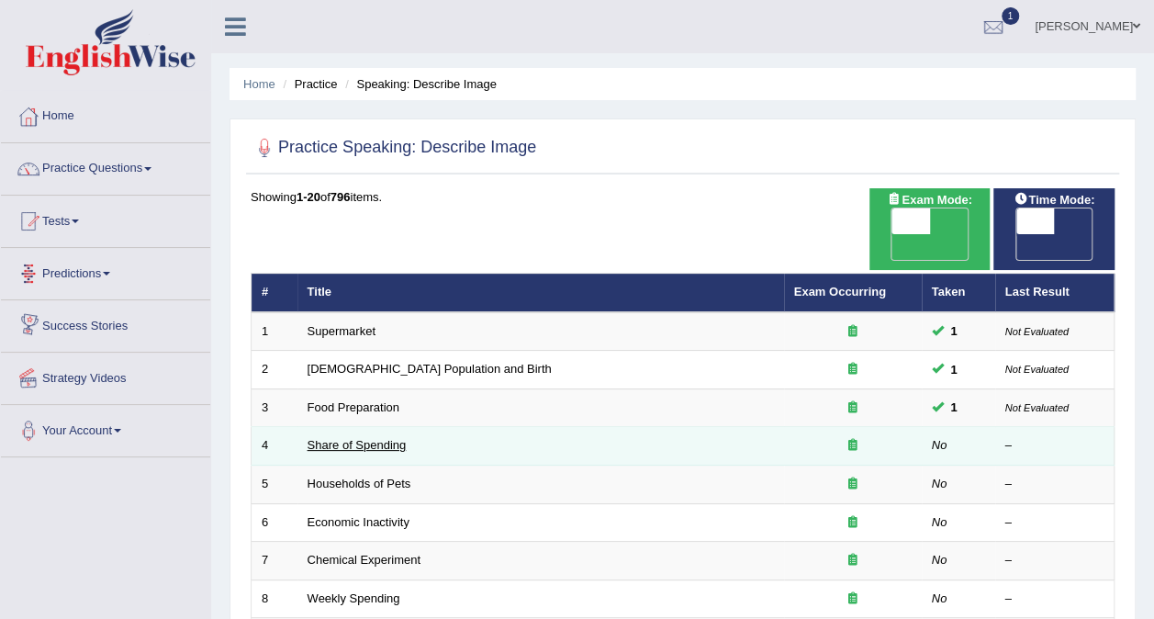
click at [385, 438] on link "Share of Spending" at bounding box center [357, 445] width 99 height 14
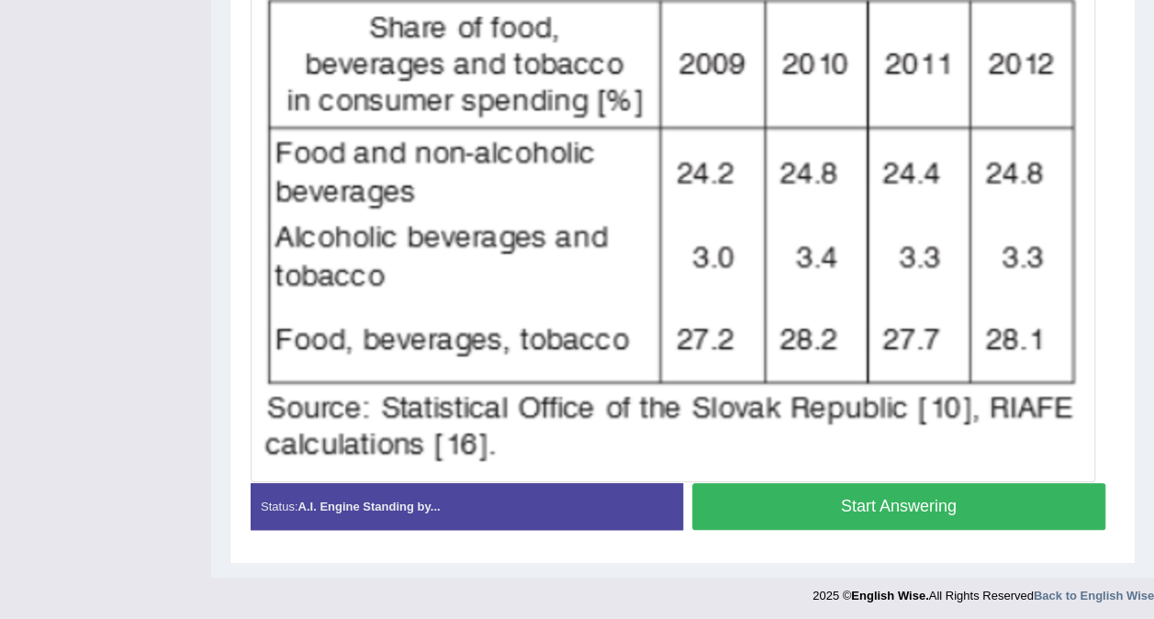
scroll to position [547, 0]
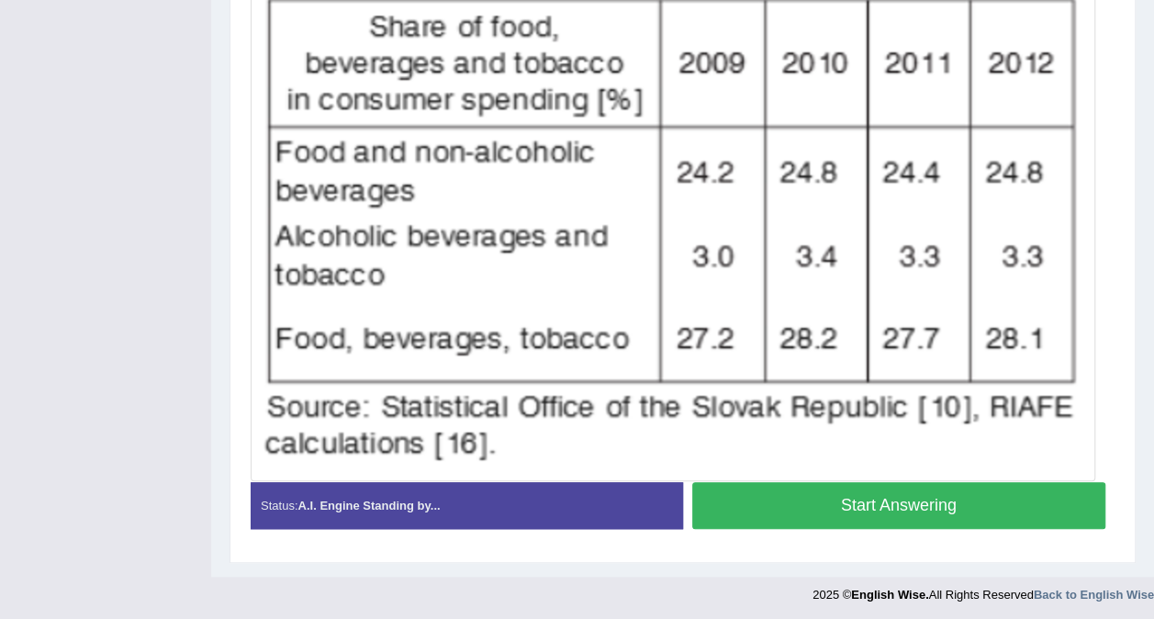
click at [823, 506] on button "Start Answering" at bounding box center [899, 505] width 414 height 47
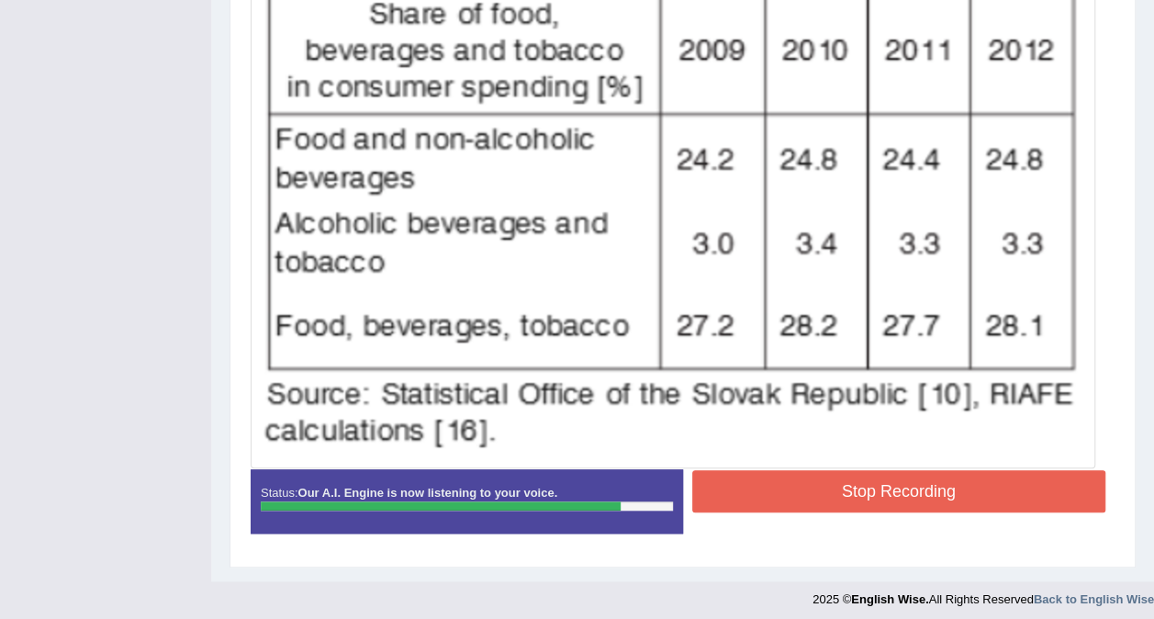
scroll to position [565, 0]
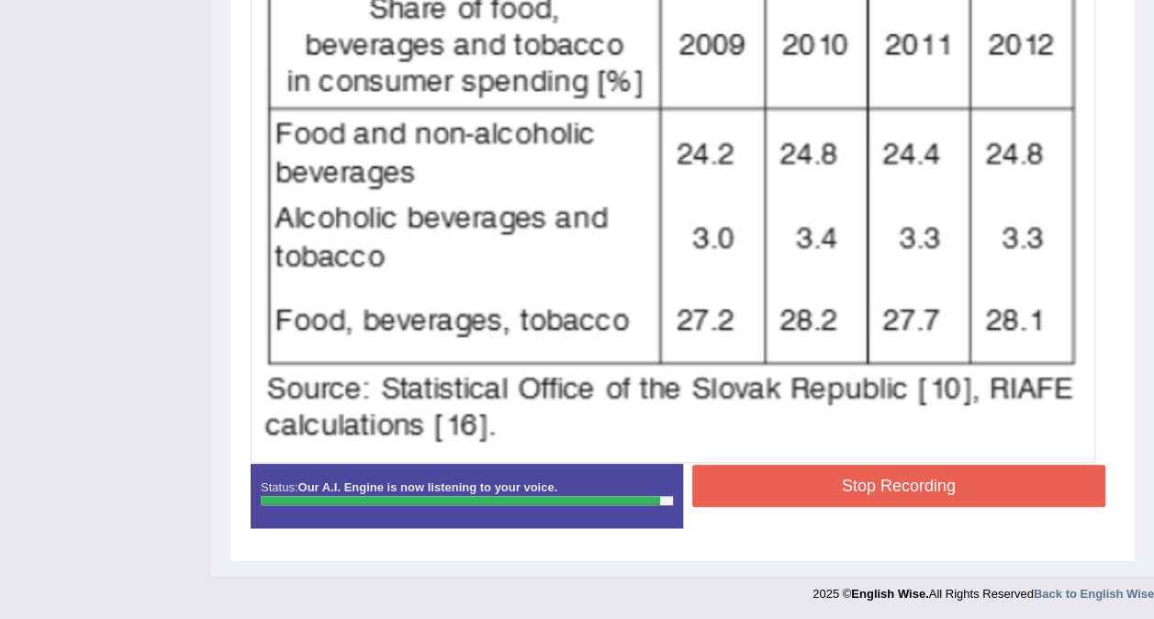
click at [837, 479] on button "Stop Recording" at bounding box center [899, 485] width 414 height 42
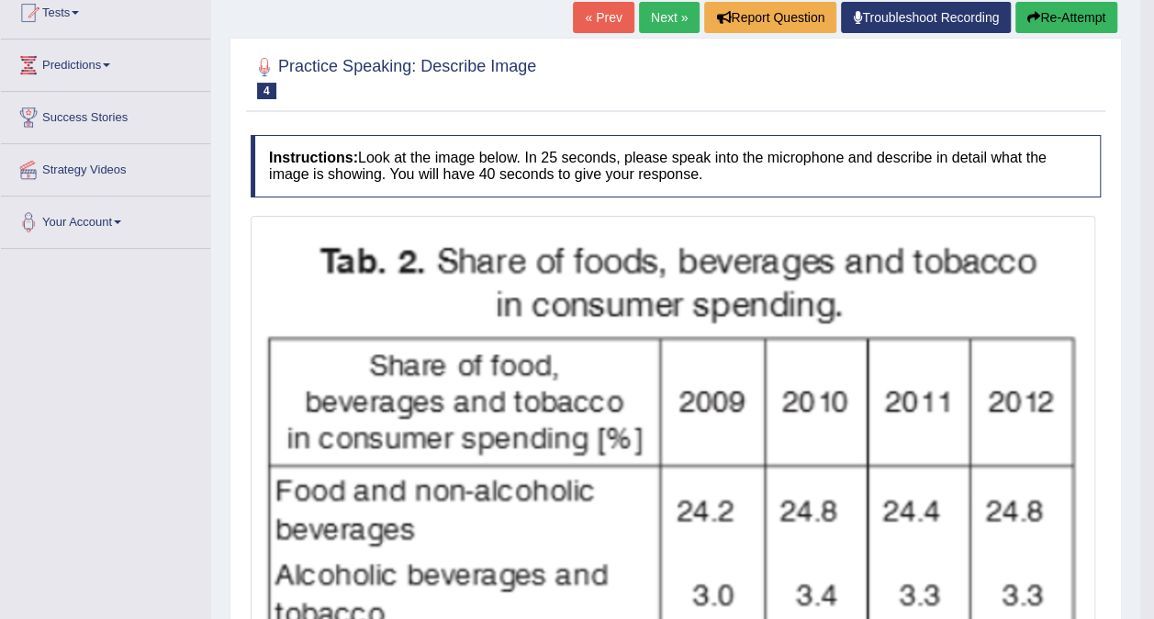
scroll to position [15, 0]
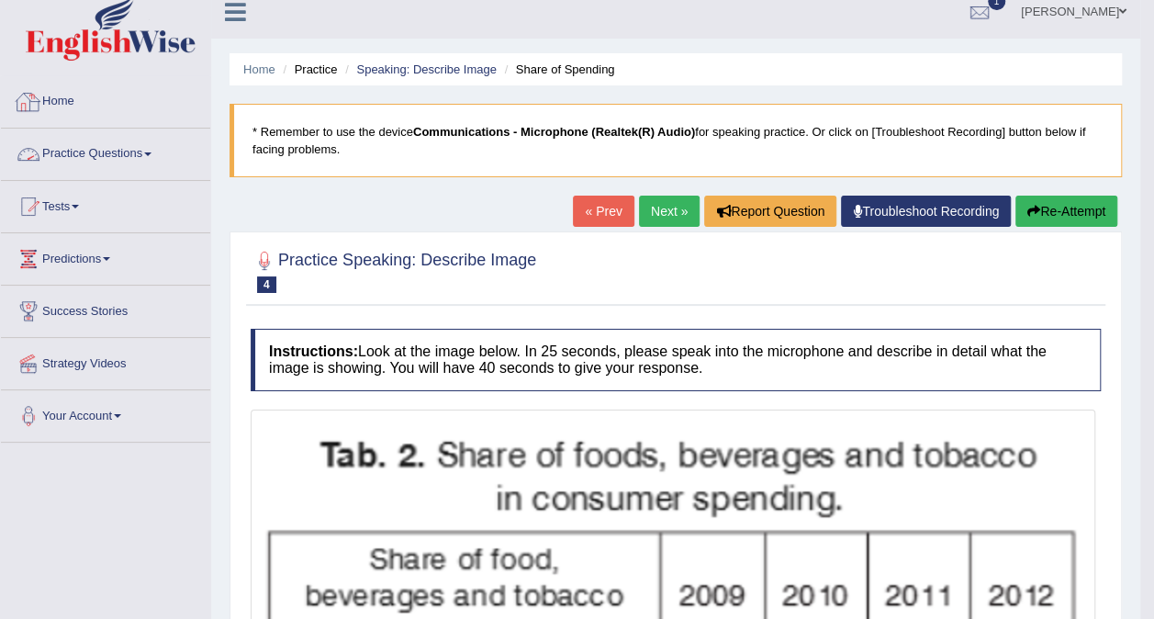
click at [119, 166] on link "Practice Questions" at bounding box center [105, 152] width 209 height 46
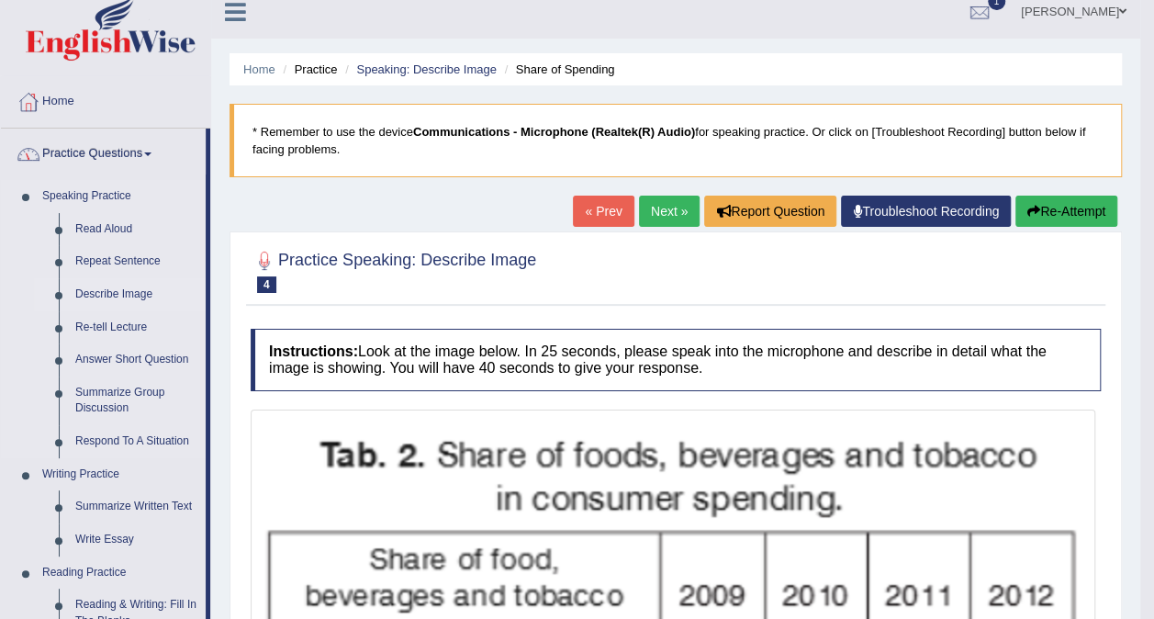
click at [125, 297] on link "Describe Image" at bounding box center [136, 294] width 139 height 33
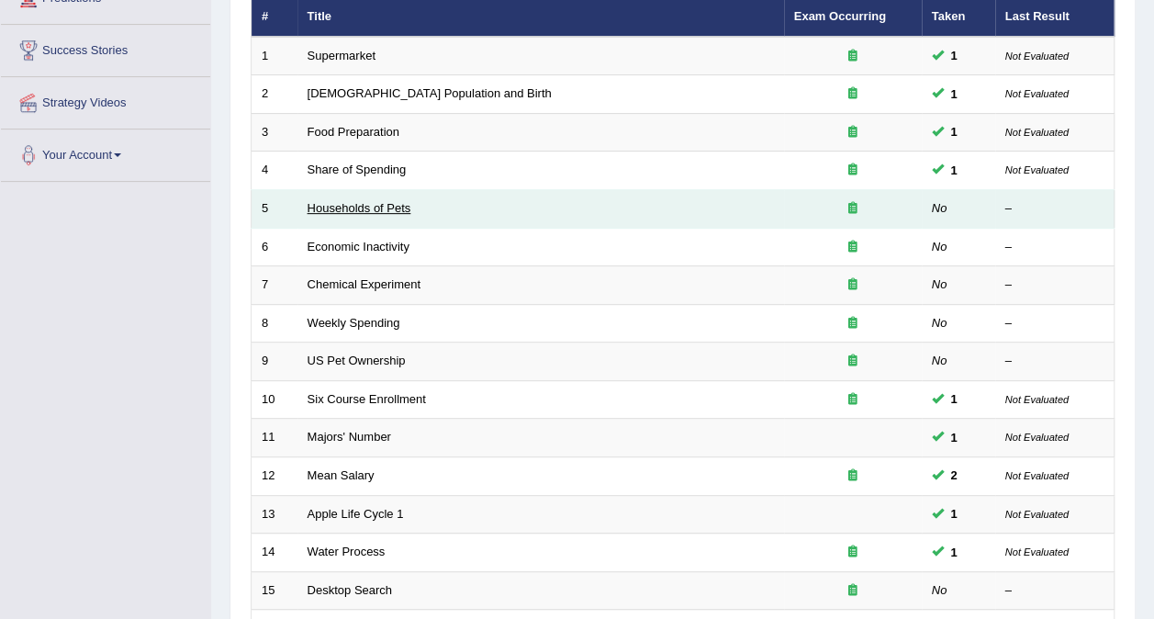
click at [361, 201] on link "Households of Pets" at bounding box center [360, 208] width 104 height 14
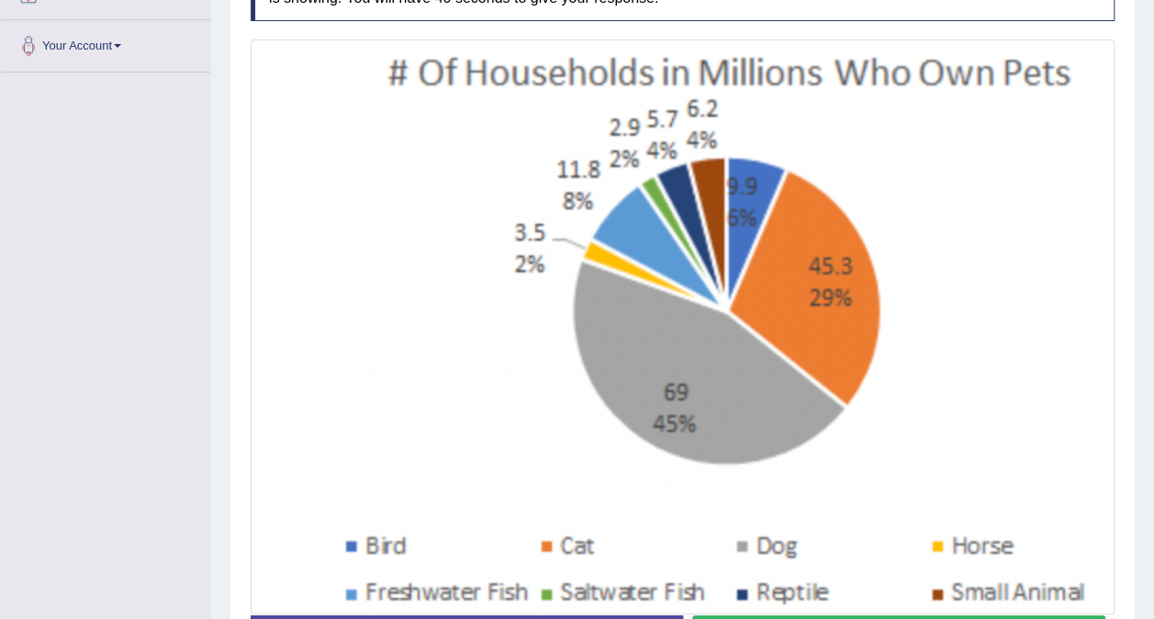
scroll to position [427, 0]
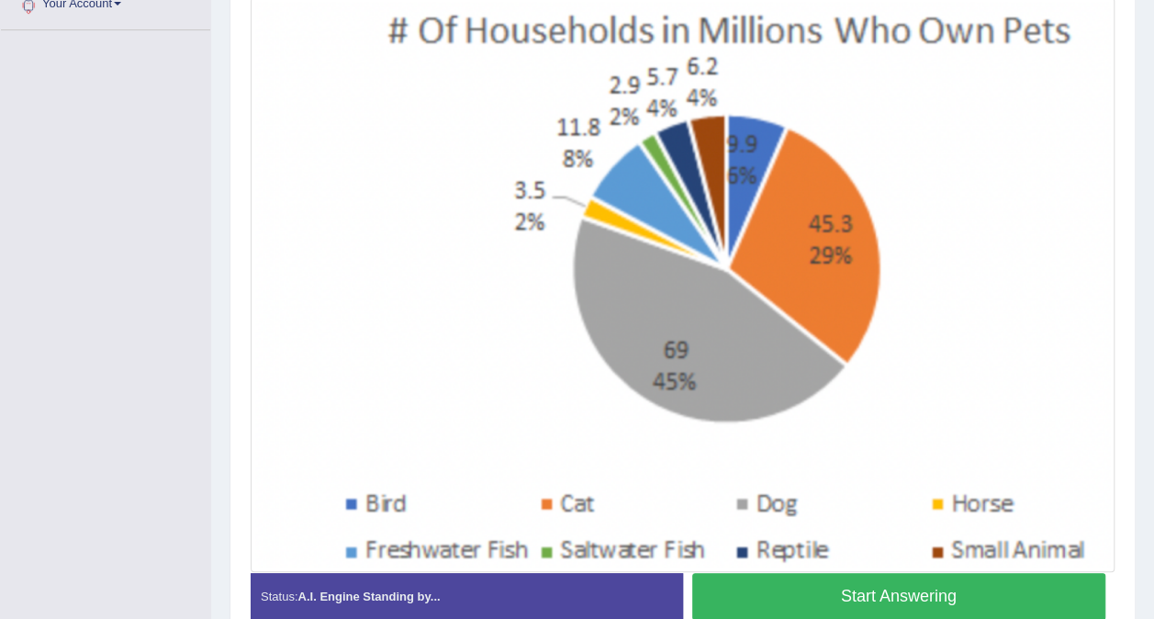
click at [922, 581] on button "Start Answering" at bounding box center [899, 596] width 414 height 47
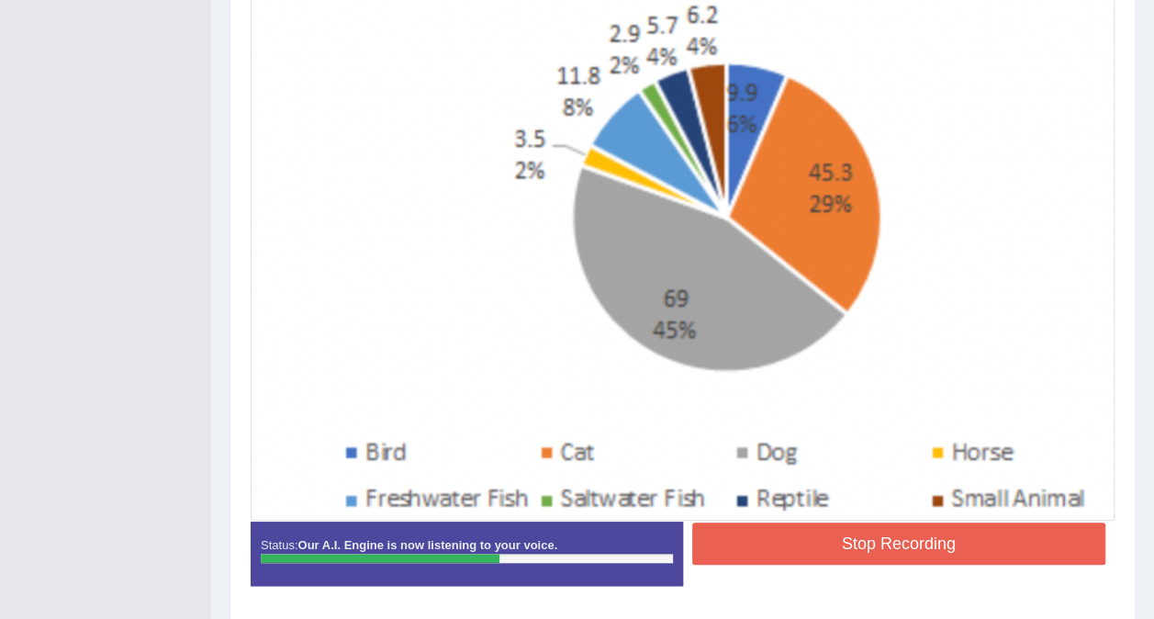
scroll to position [536, 0]
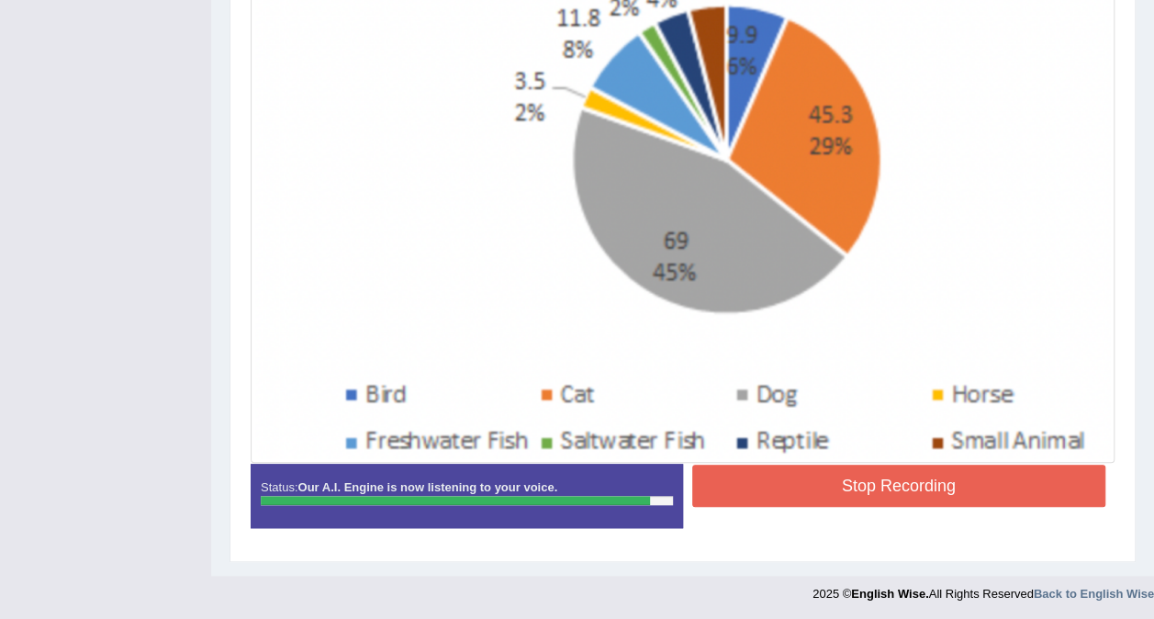
click at [795, 470] on button "Stop Recording" at bounding box center [899, 485] width 414 height 42
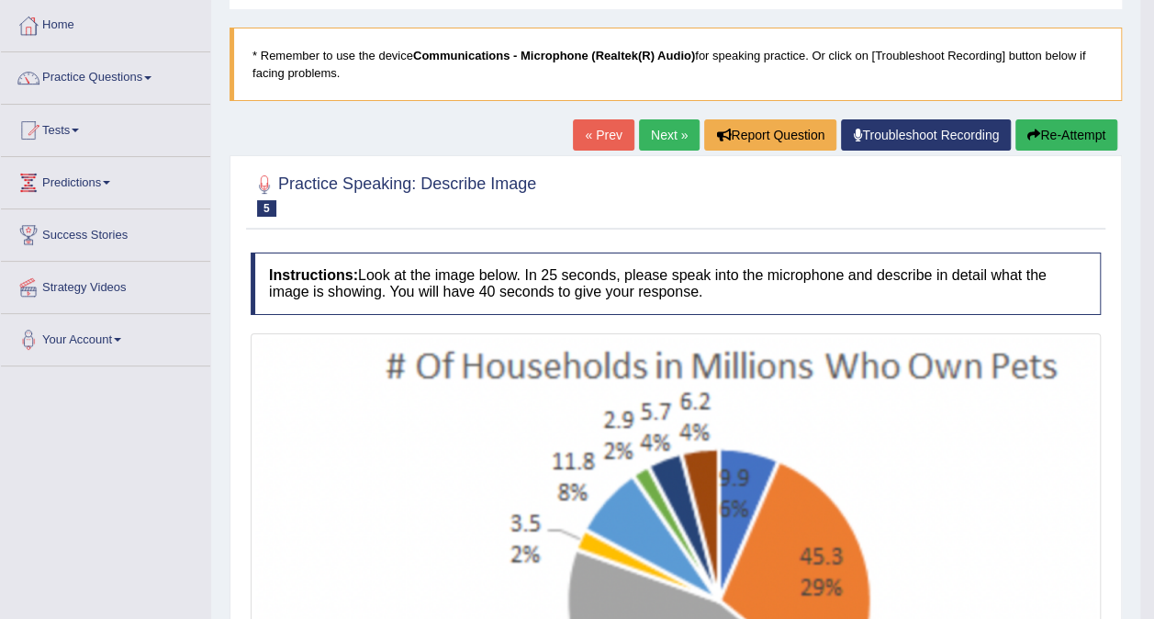
scroll to position [0, 0]
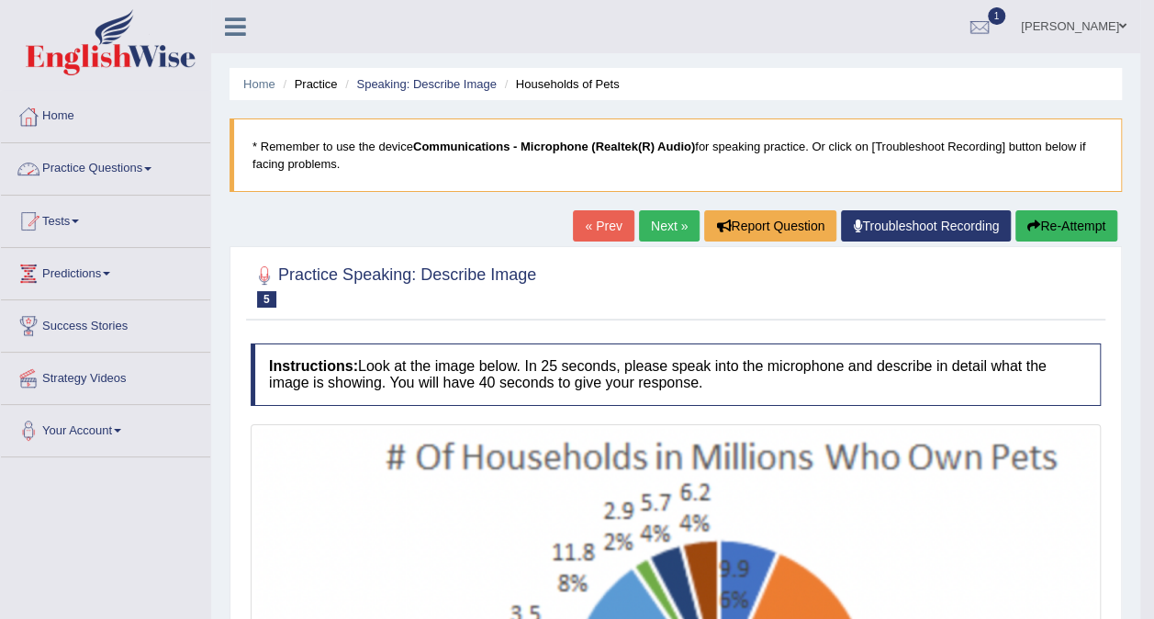
click at [145, 171] on link "Practice Questions" at bounding box center [105, 166] width 209 height 46
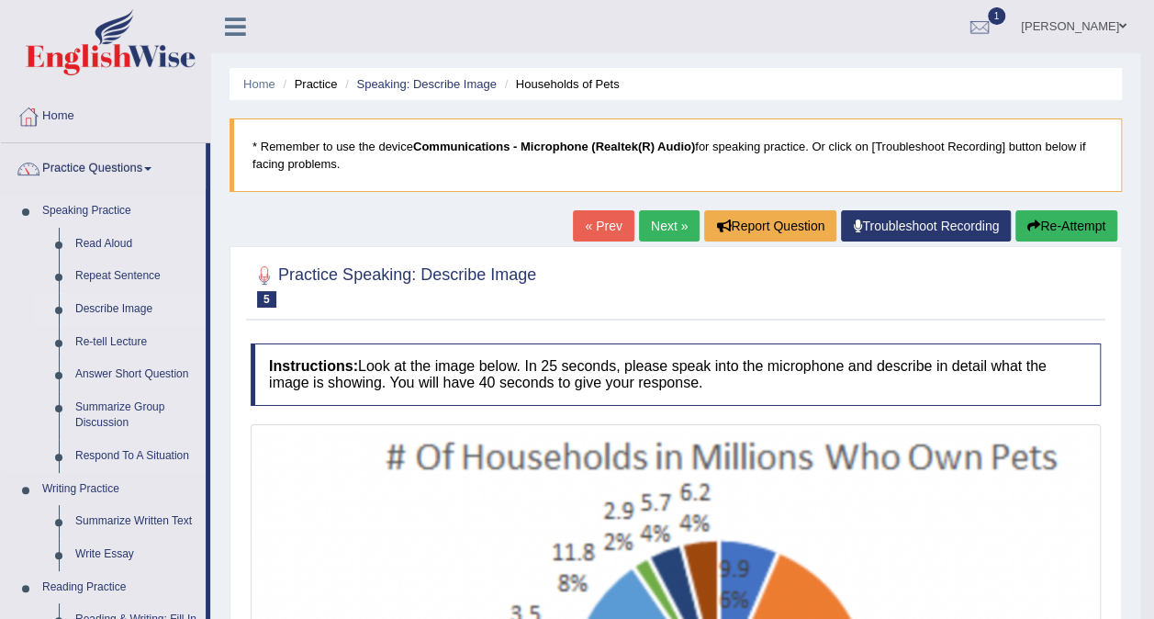
click at [133, 304] on link "Describe Image" at bounding box center [136, 309] width 139 height 33
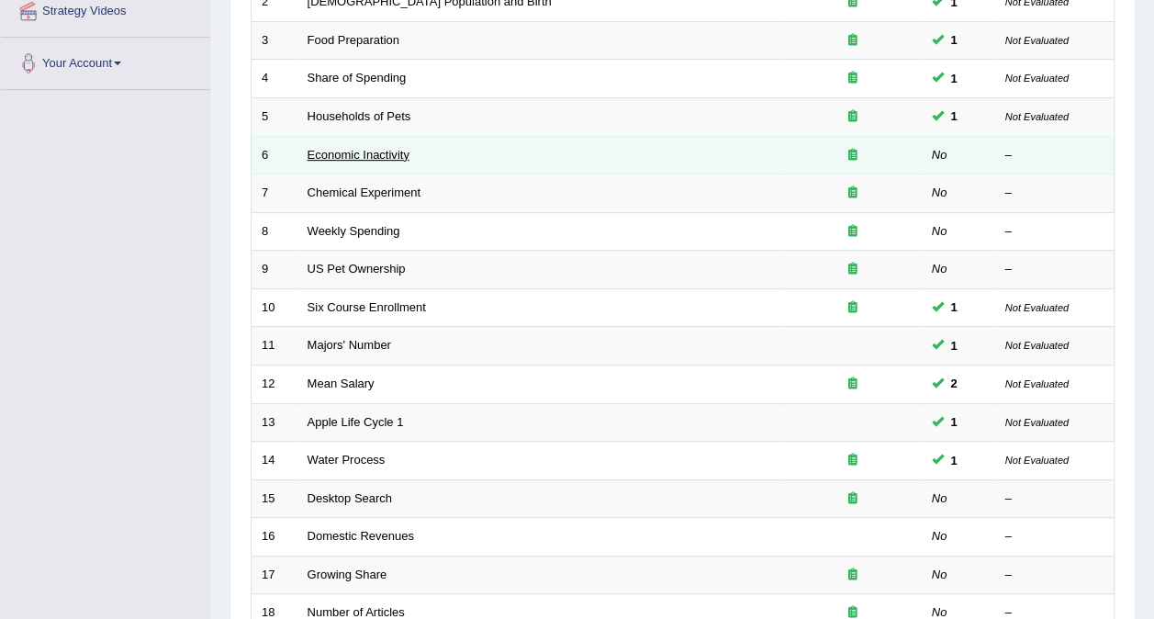
click at [395, 148] on link "Economic Inactivity" at bounding box center [359, 155] width 102 height 14
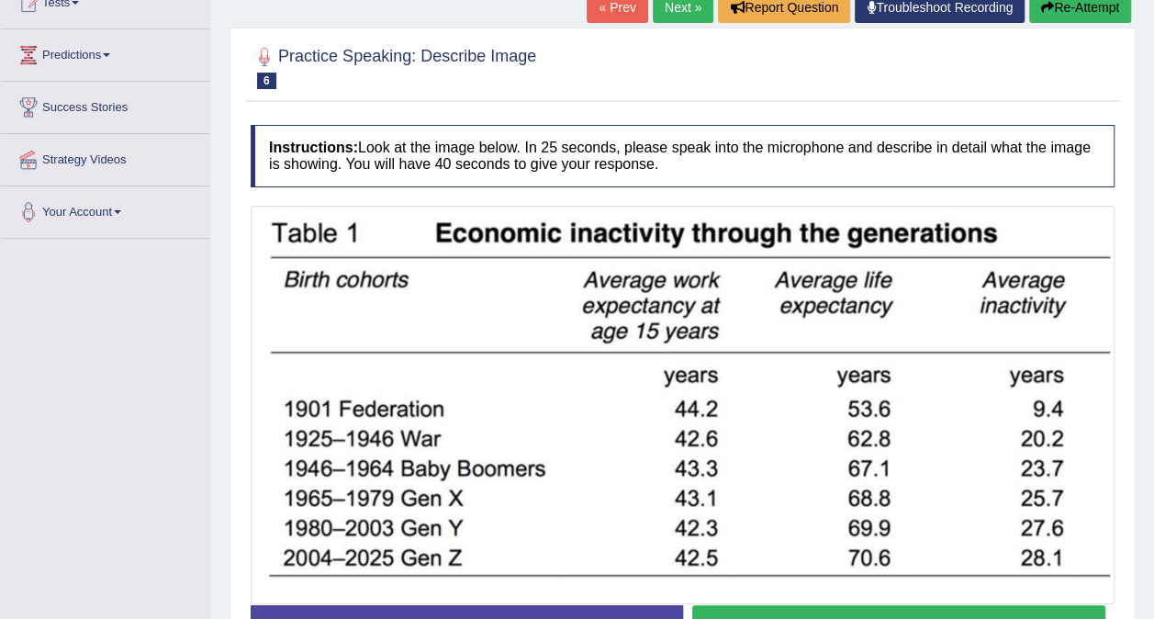
scroll to position [345, 0]
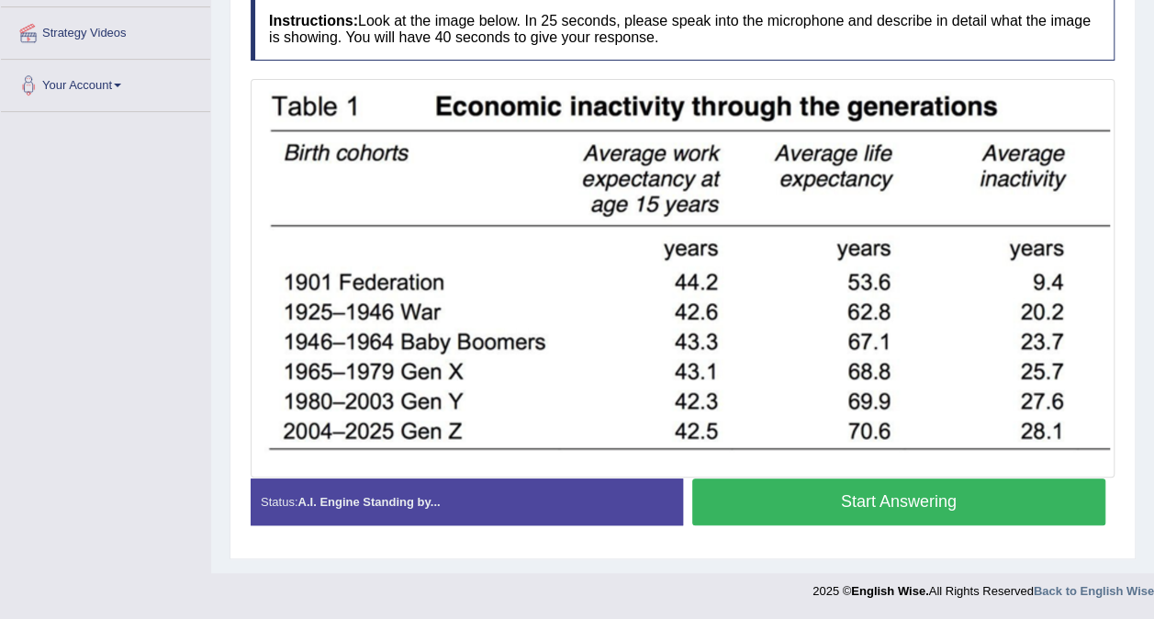
drag, startPoint x: 1001, startPoint y: 493, endPoint x: 991, endPoint y: 496, distance: 9.6
click at [1000, 494] on button "Start Answering" at bounding box center [899, 501] width 414 height 47
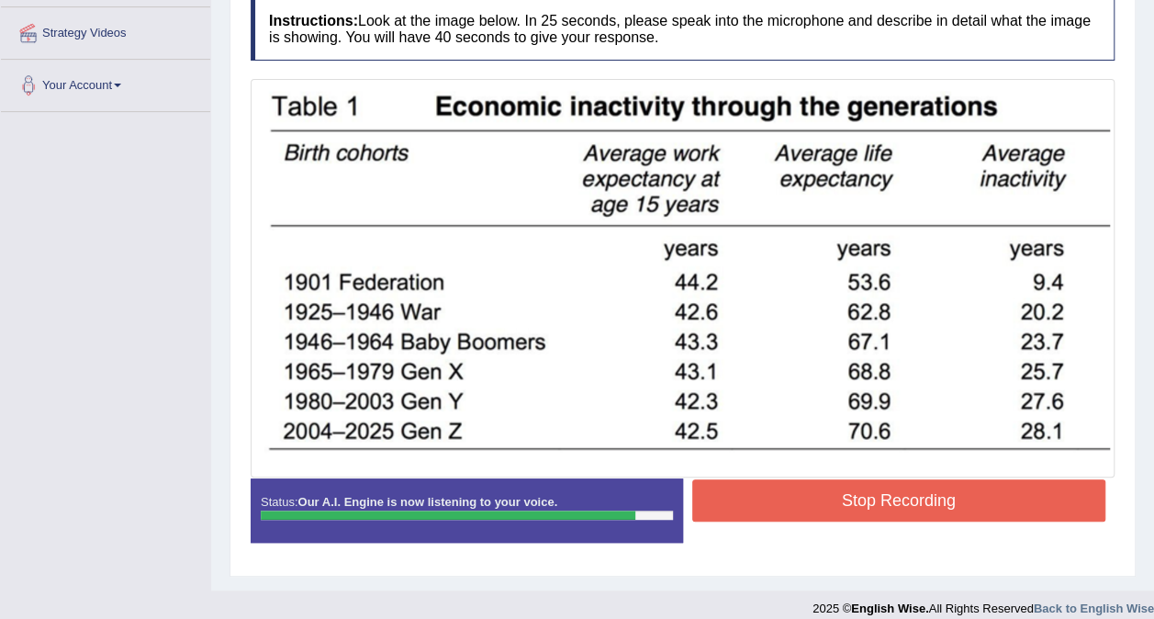
click at [784, 485] on button "Stop Recording" at bounding box center [899, 500] width 414 height 42
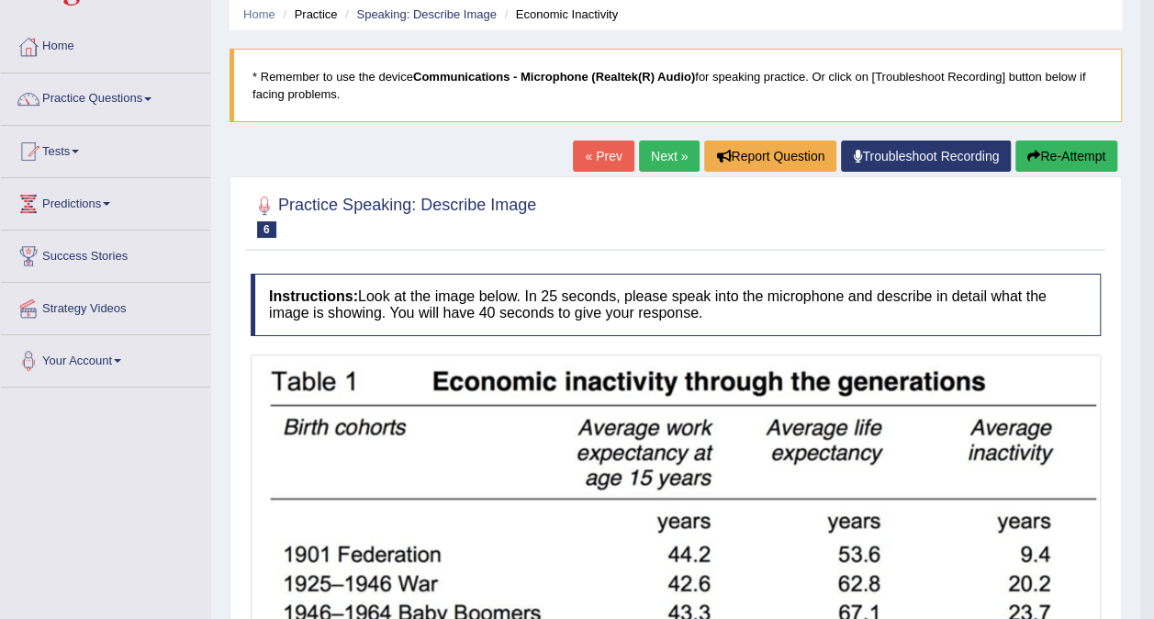
scroll to position [70, 0]
